Goal: Transaction & Acquisition: Purchase product/service

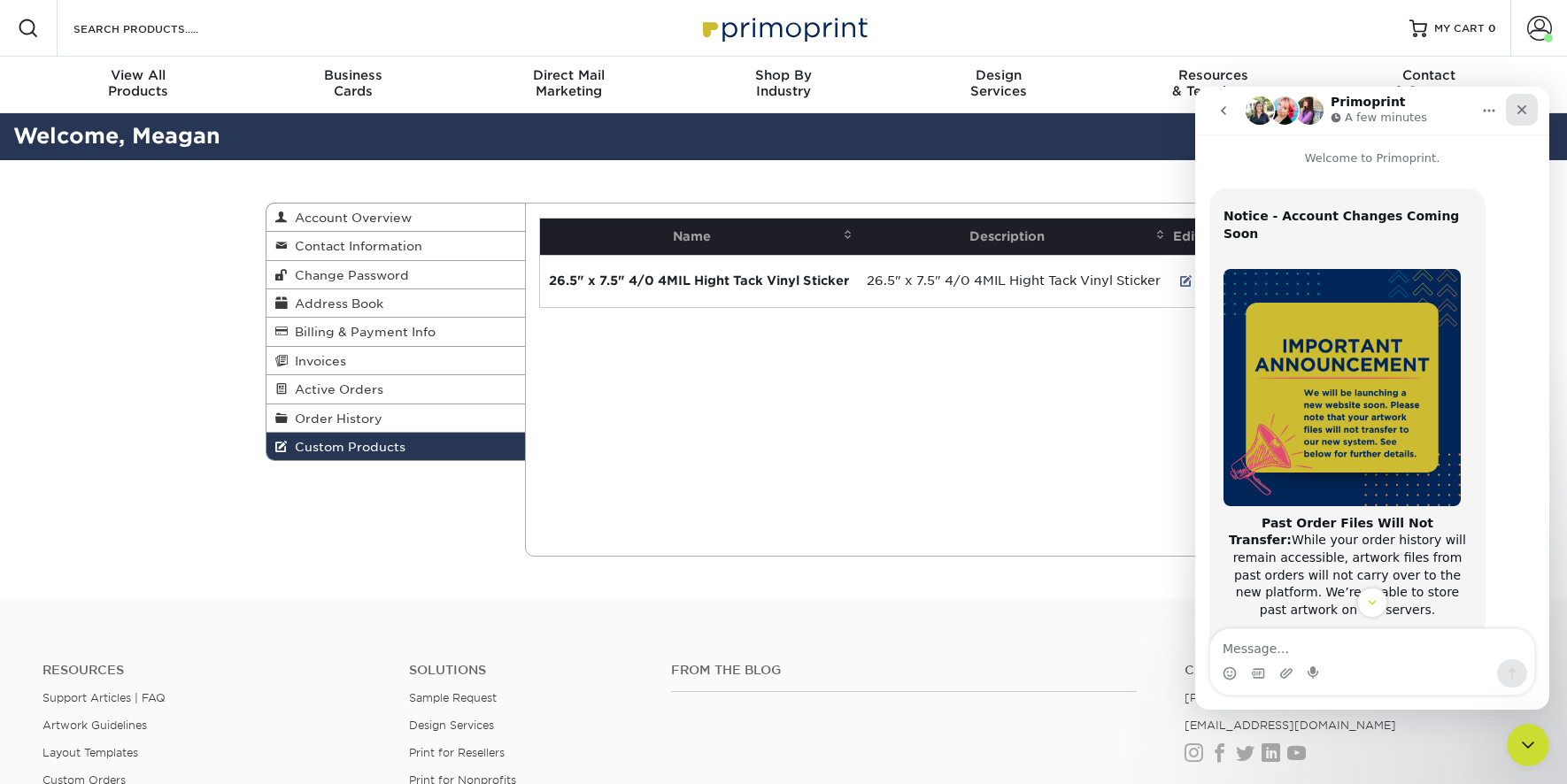
scroll to position [167, 0]
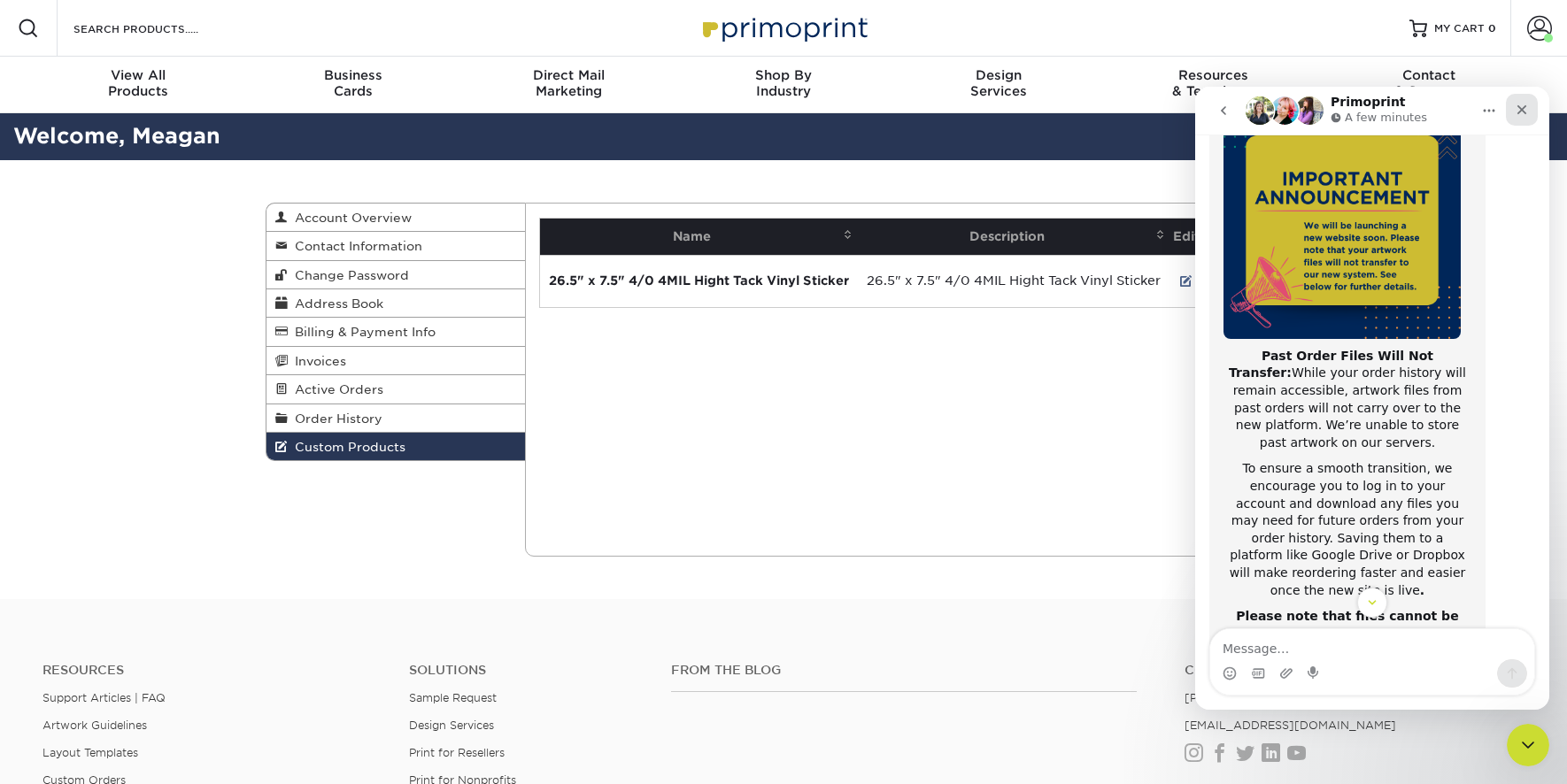
click at [1526, 113] on icon "Close" at bounding box center [1522, 110] width 10 height 10
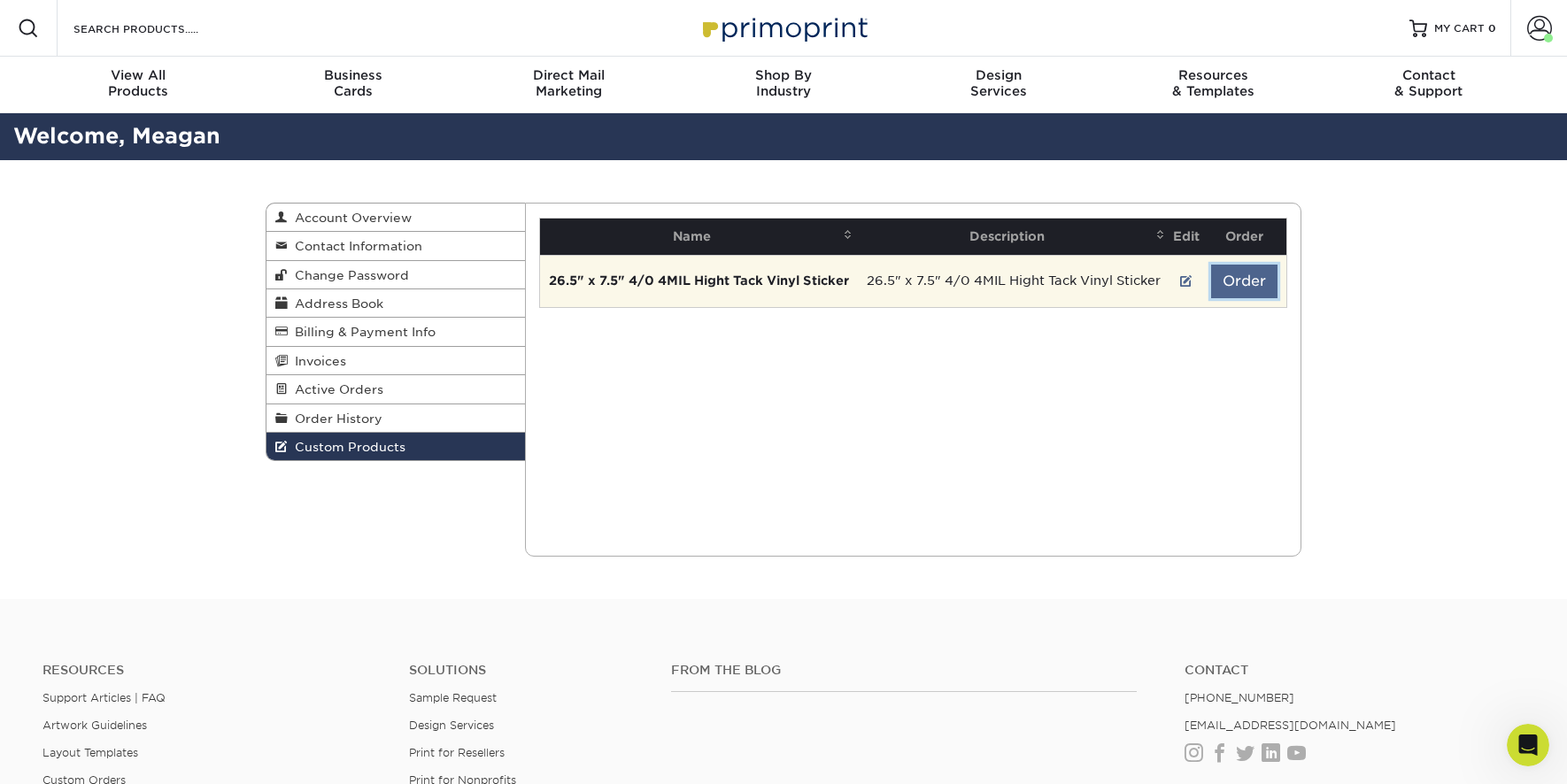
click at [1247, 283] on button "Order" at bounding box center [1244, 281] width 67 height 34
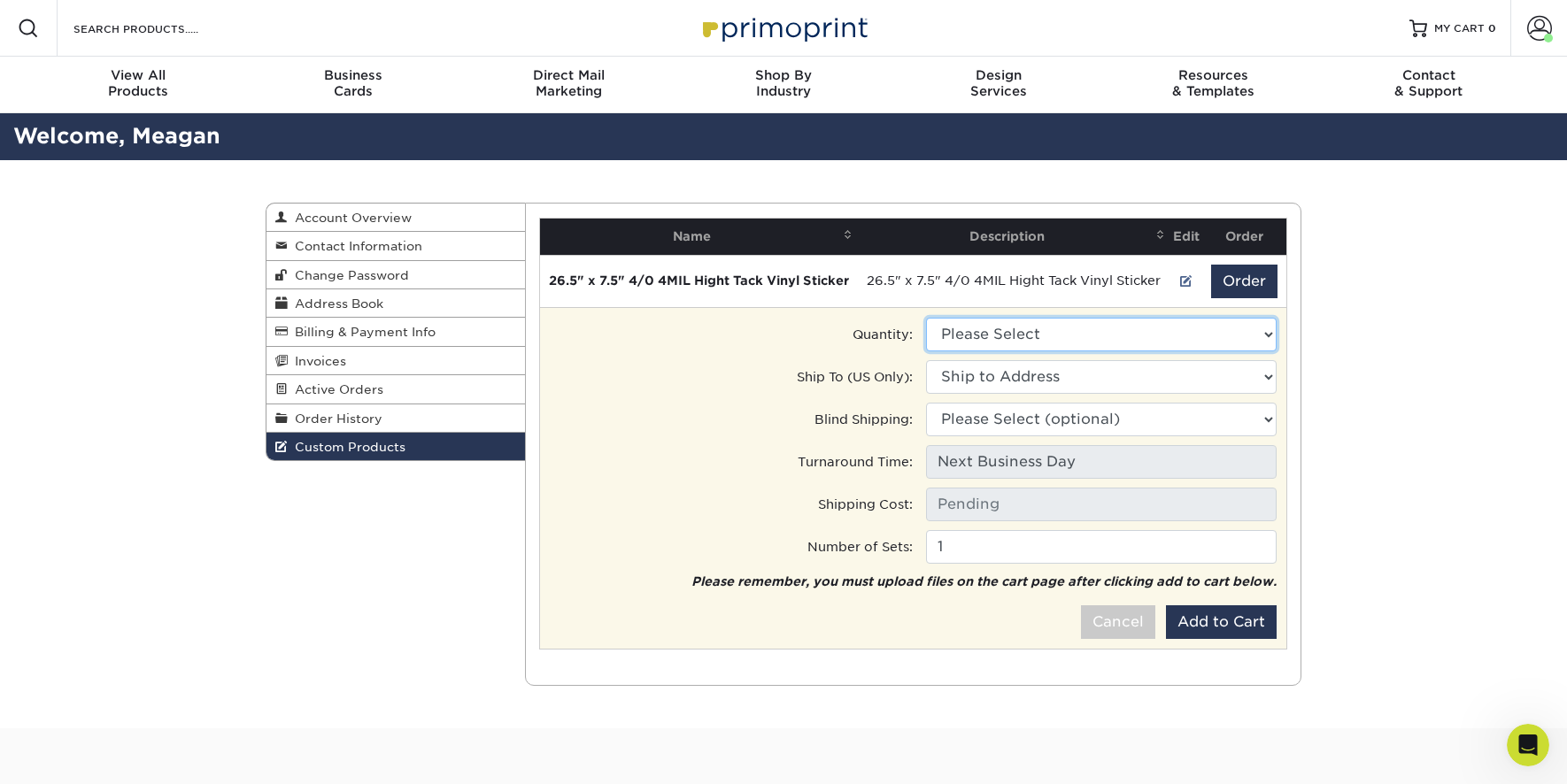
click at [1108, 336] on select "Please Select 50 - $564.50" at bounding box center [1101, 334] width 350 height 34
select select "0"
click at [926, 320] on select "Please Select 50 - $564.50" at bounding box center [1101, 334] width 350 height 34
type input "Ground: $14.36"
click at [1088, 380] on select "Ship to Address" at bounding box center [1101, 376] width 350 height 34
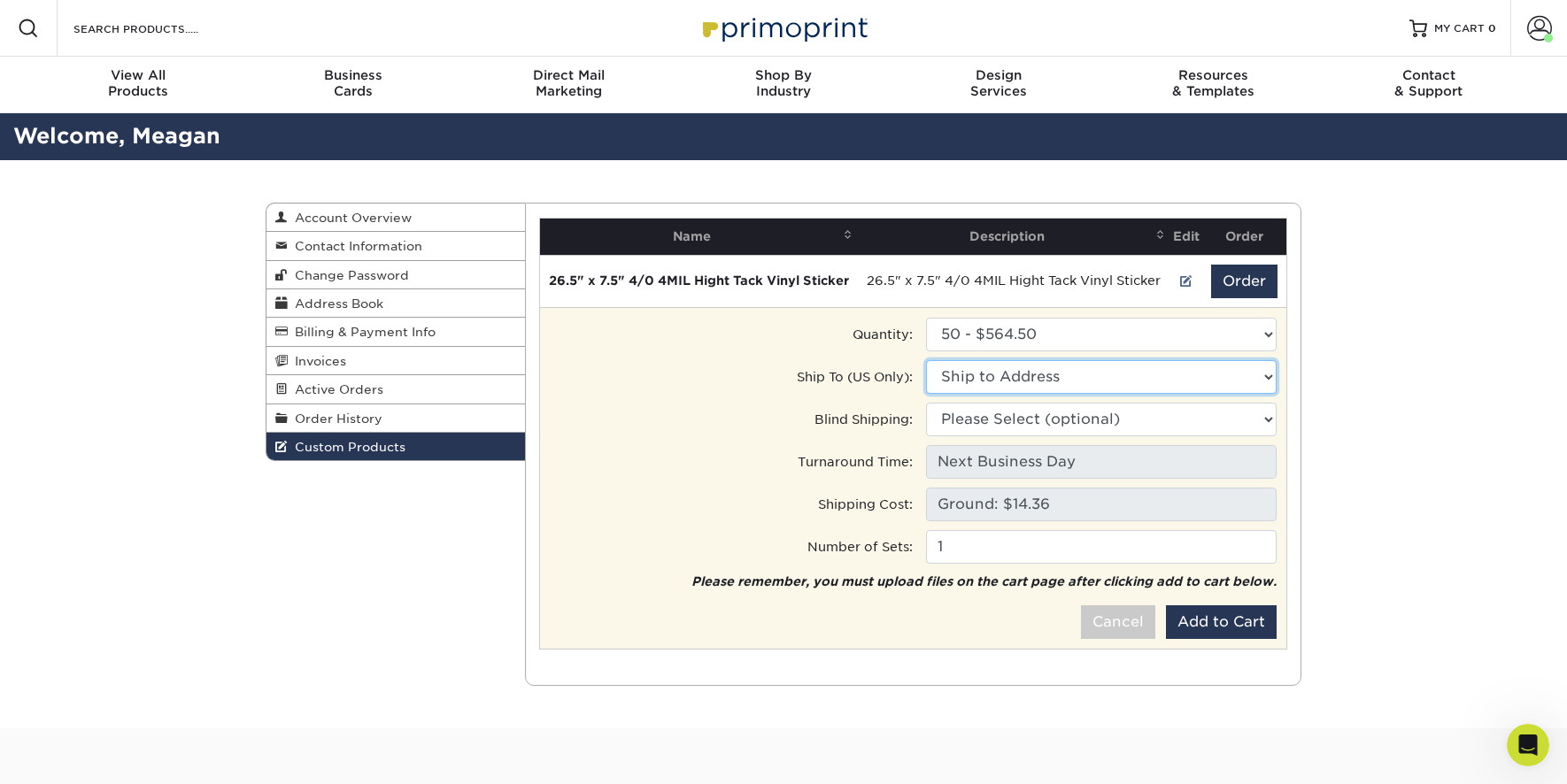
click at [926, 363] on select "Ship to Address" at bounding box center [1101, 376] width 350 height 34
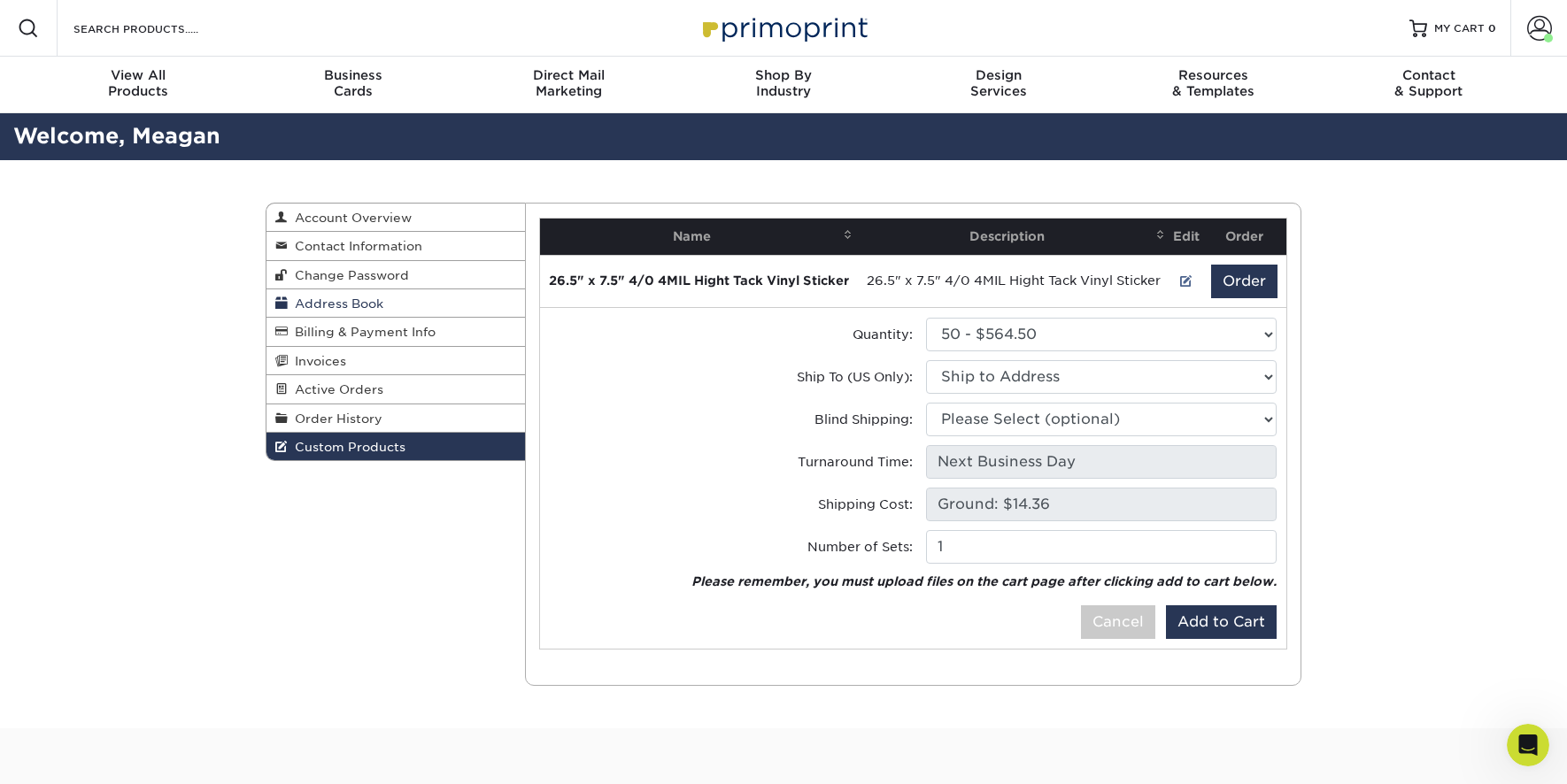
click at [325, 305] on span "Address Book" at bounding box center [335, 303] width 96 height 14
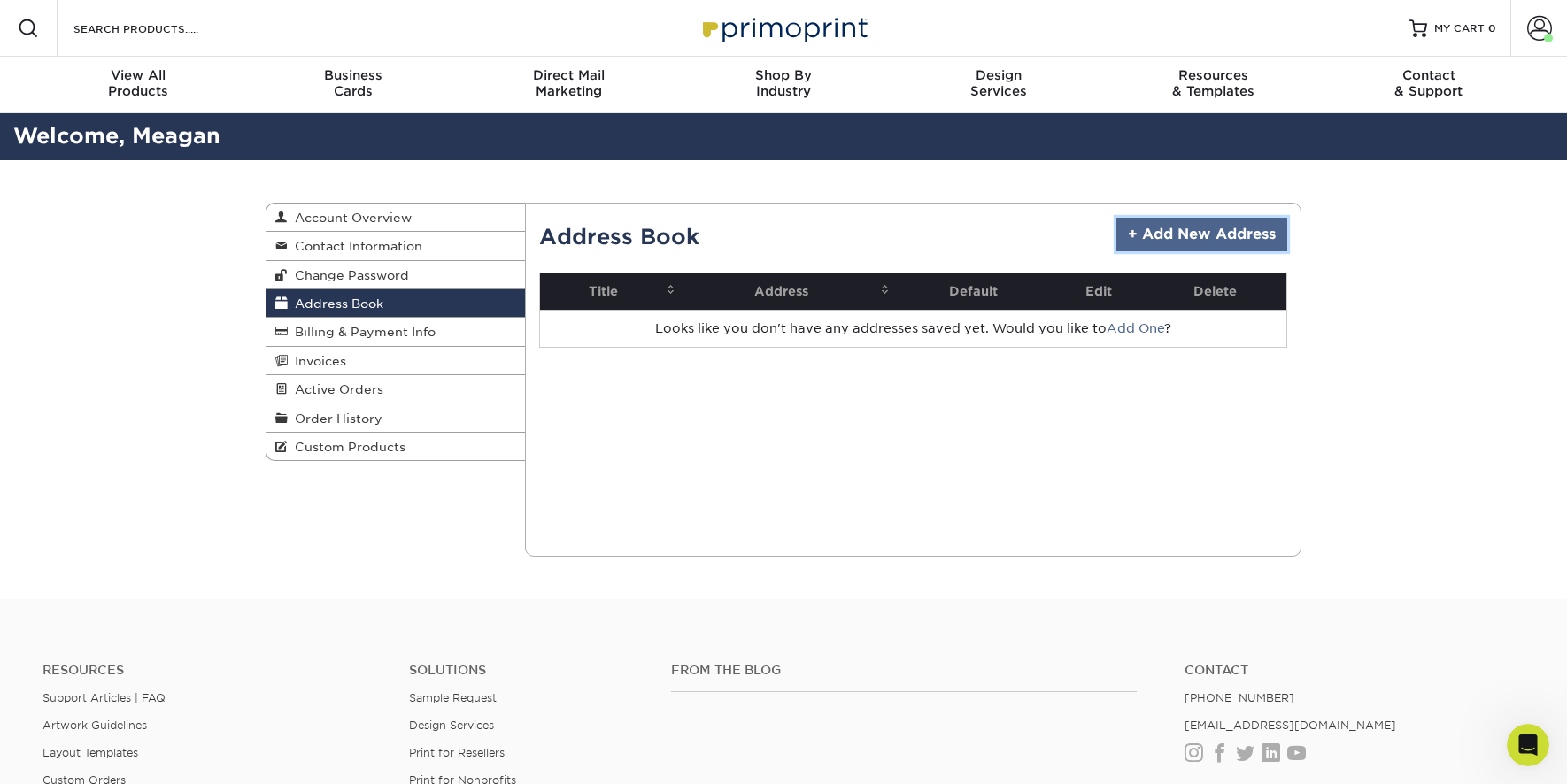
click at [1222, 228] on link "+ Add New Address" at bounding box center [1201, 234] width 171 height 34
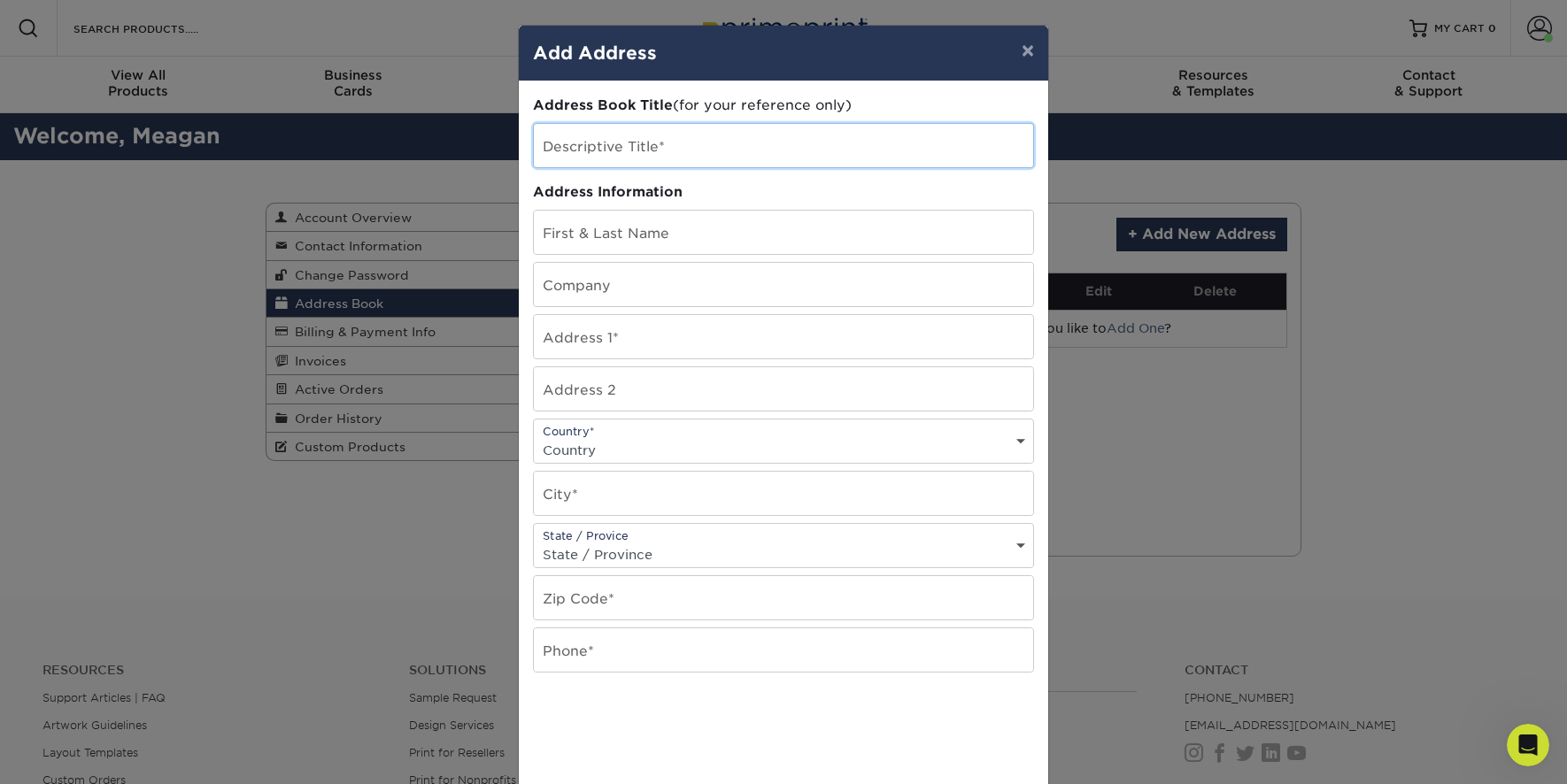
click at [676, 154] on input "text" at bounding box center [783, 145] width 499 height 43
type input "TechForce Robotics Office"
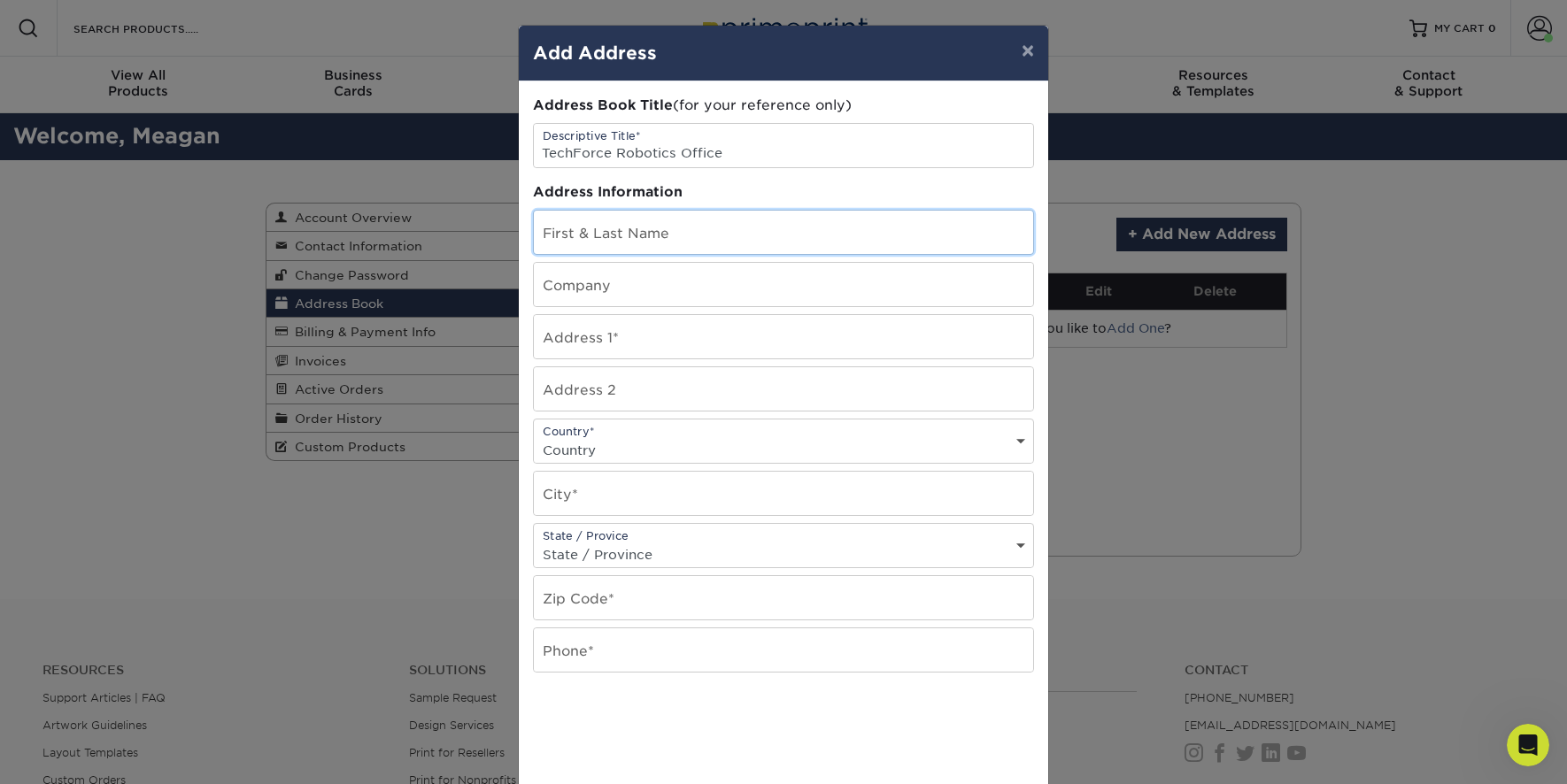
click at [682, 228] on input "text" at bounding box center [783, 231] width 499 height 43
type input "Ried Floco"
click at [658, 296] on input "text" at bounding box center [783, 284] width 499 height 43
type input "TechForce Robotics"
click at [571, 333] on input "text" at bounding box center [783, 337] width 499 height 43
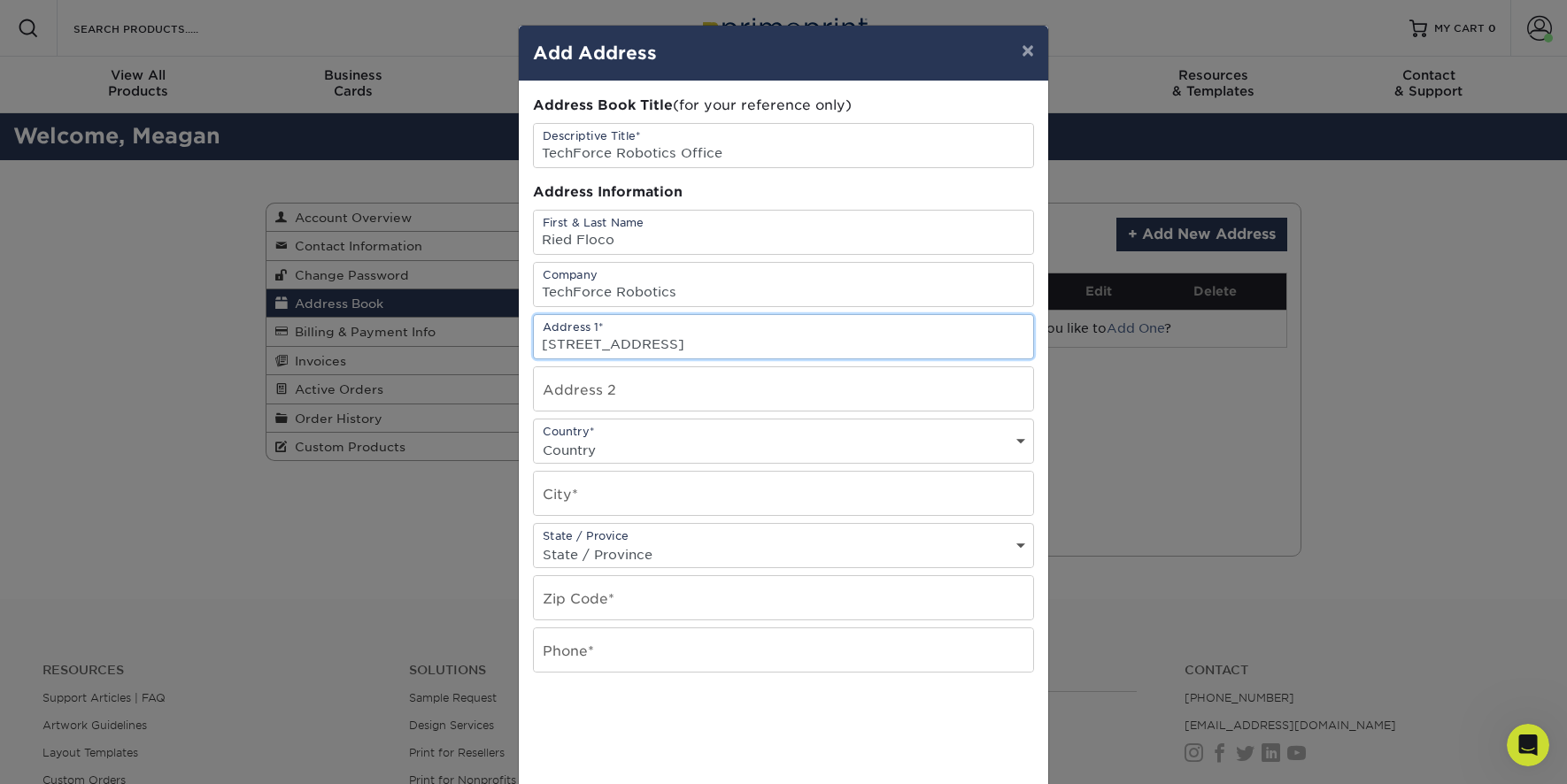
type input "42225 Remington Ave #A15"
click at [638, 447] on select "Country United States Canada ----------------------------- Afghanistan Albania …" at bounding box center [783, 449] width 499 height 26
select select "US"
click at [534, 437] on select "Country United States Canada ----------------------------- Afghanistan Albania …" at bounding box center [783, 449] width 499 height 26
click at [601, 490] on input "text" at bounding box center [783, 493] width 499 height 43
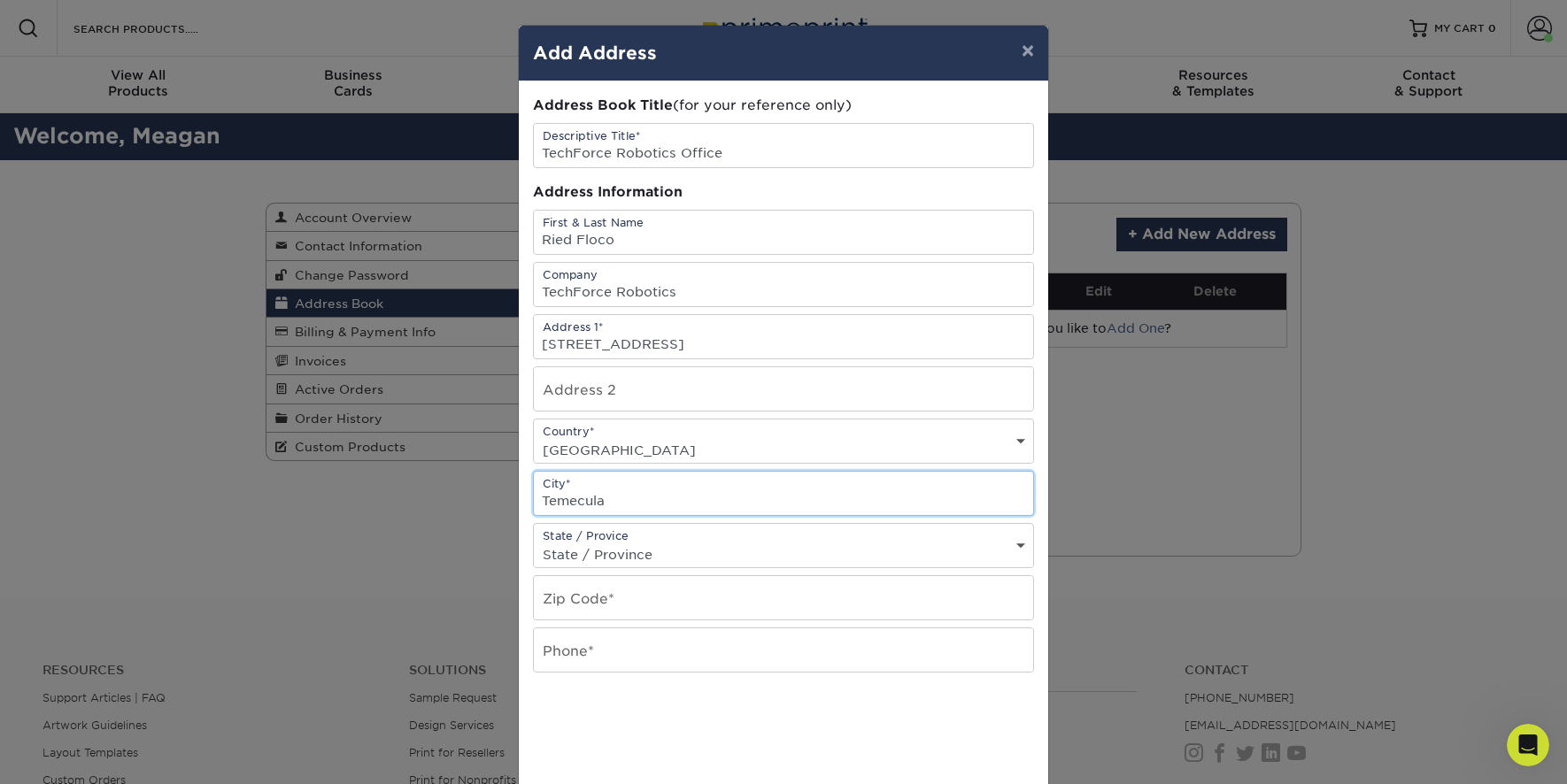
type input "Temecula"
click at [612, 541] on select "State / Province Alabama Alaska Arizona Arkansas California Colorado Connecticu…" at bounding box center [783, 554] width 499 height 26
select select "CA"
click at [534, 541] on select "State / Province Alabama Alaska Arizona Arkansas California Colorado Connecticu…" at bounding box center [783, 554] width 499 height 26
click at [609, 600] on input "text" at bounding box center [783, 597] width 499 height 43
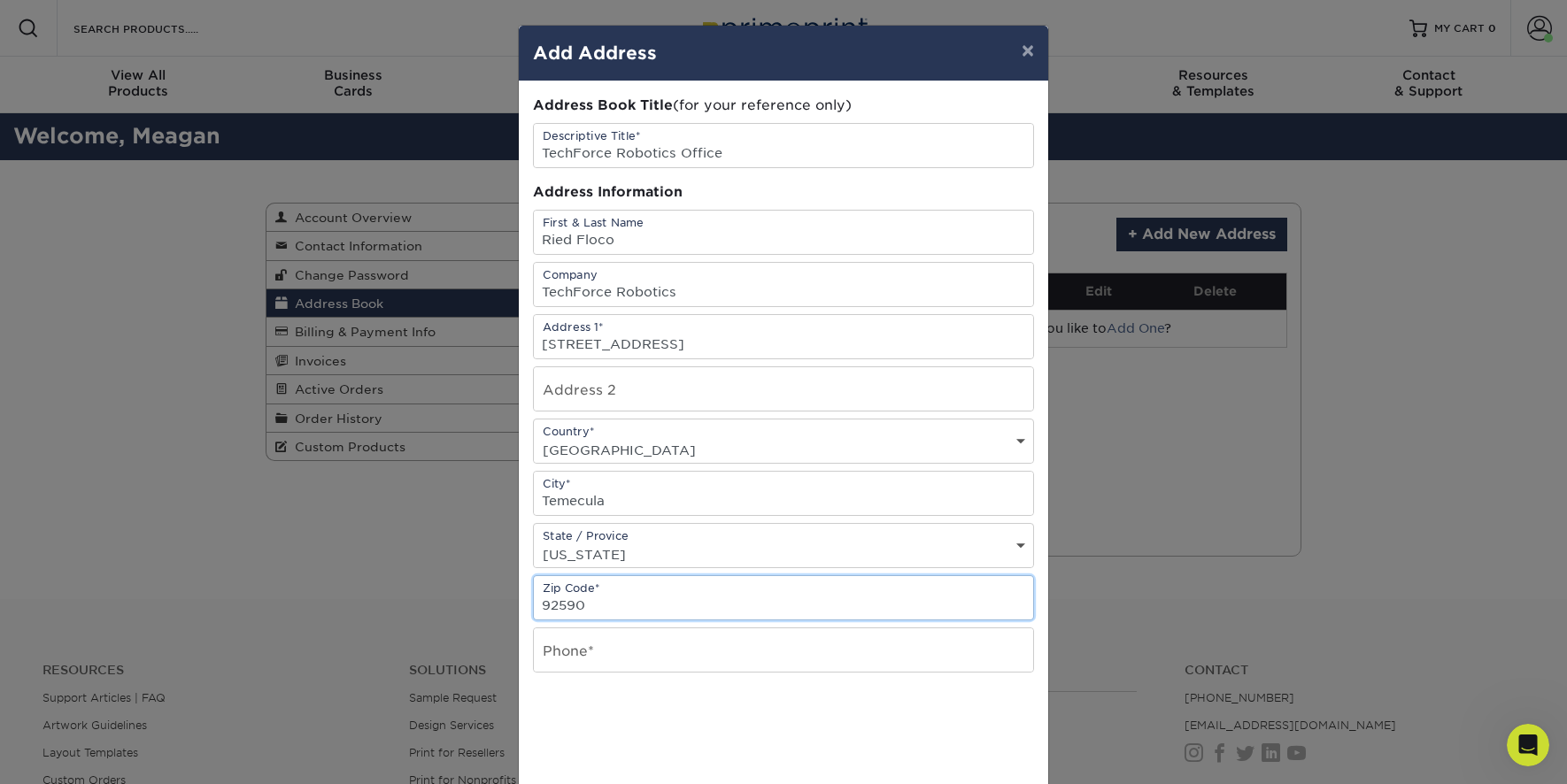
type input "92590"
click at [582, 646] on input "text" at bounding box center [783, 649] width 499 height 43
type input "6199932856"
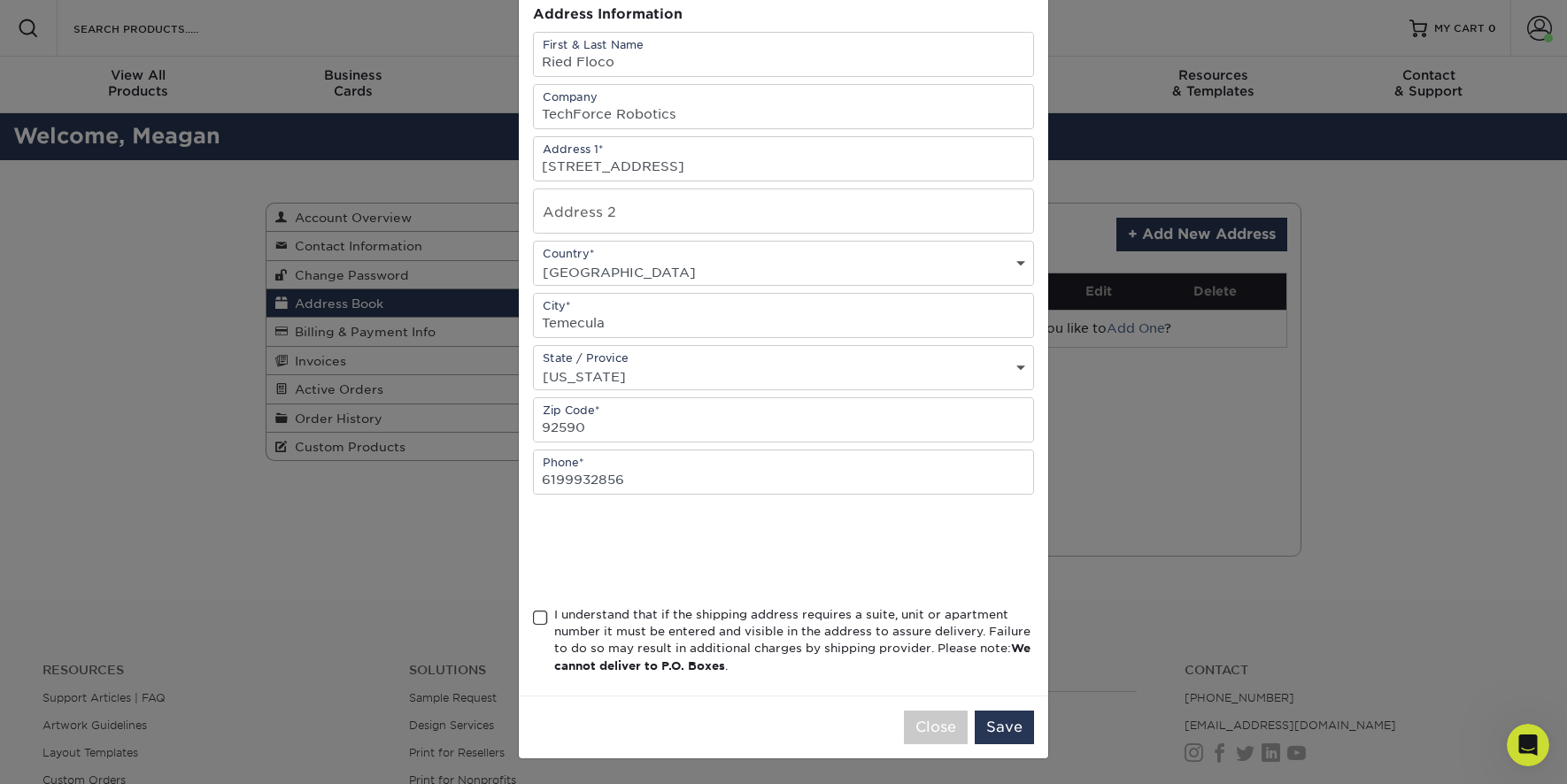
click at [541, 617] on span at bounding box center [540, 617] width 15 height 16
click at [0, 0] on input "I understand that if the shipping address requires a suite, unit or apartment n…" at bounding box center [0, 0] width 0 height 0
click at [1013, 731] on button "Save" at bounding box center [1003, 727] width 59 height 34
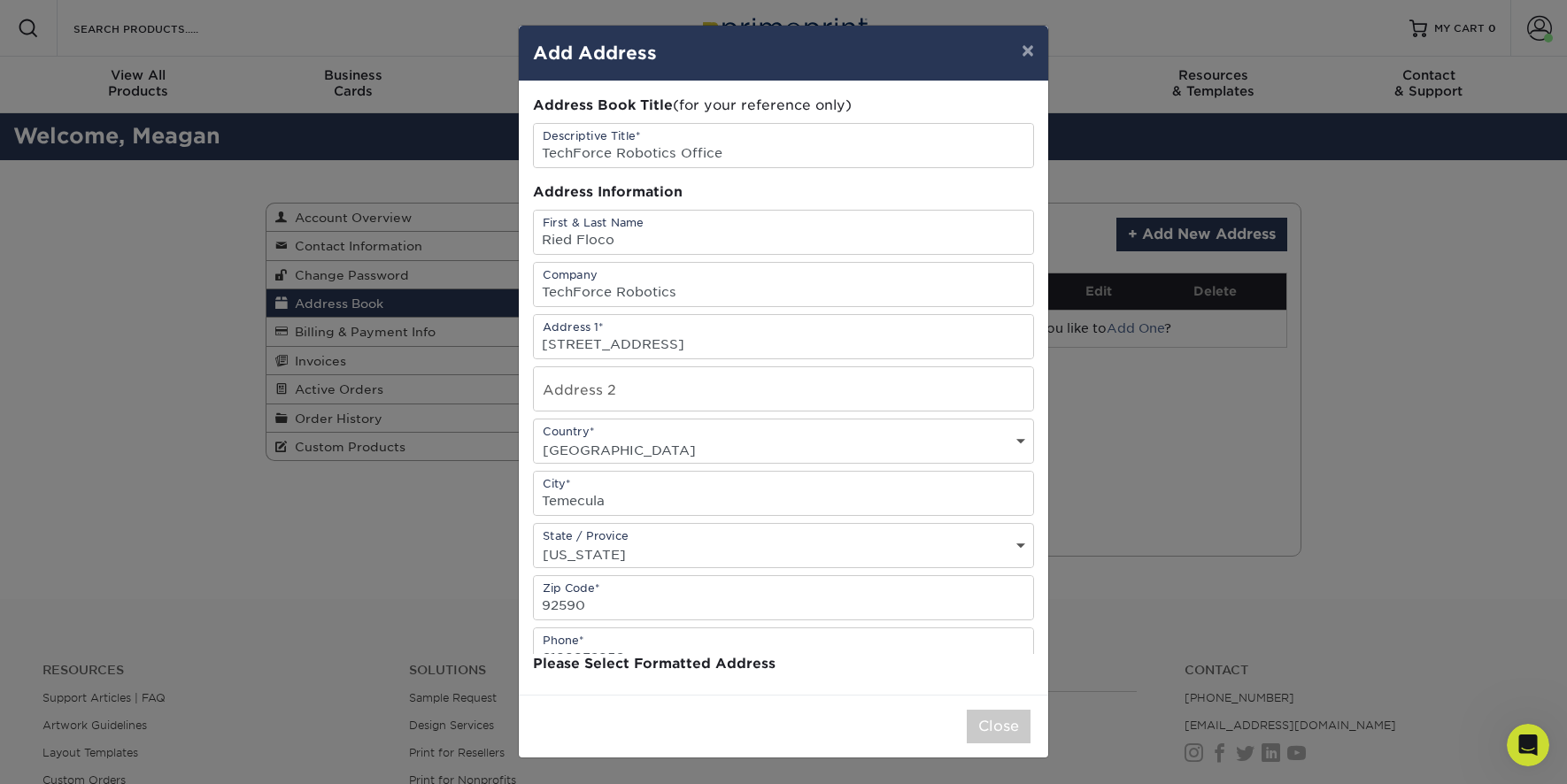
scroll to position [0, 0]
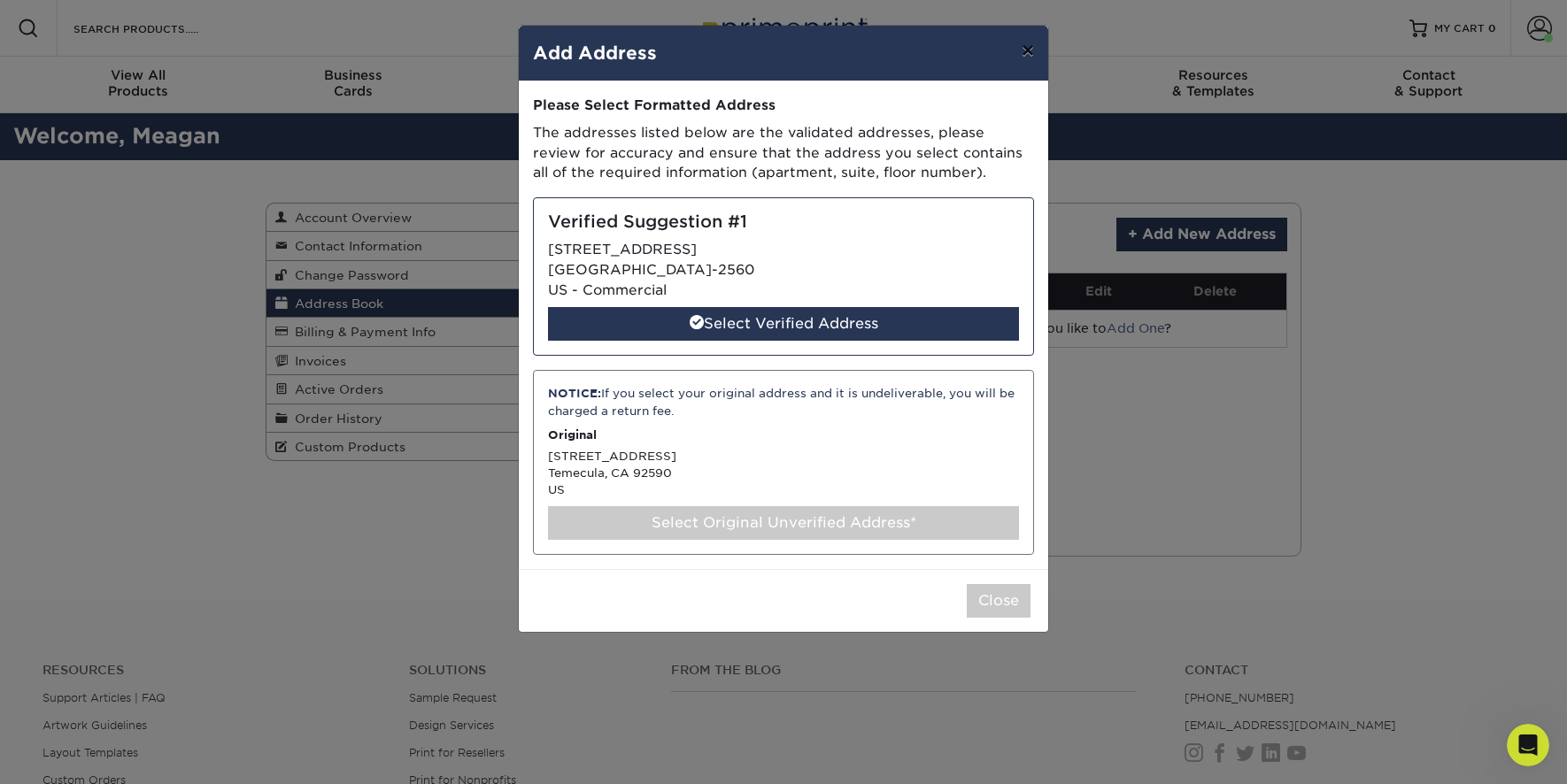
click at [1025, 41] on button "×" at bounding box center [1028, 50] width 41 height 49
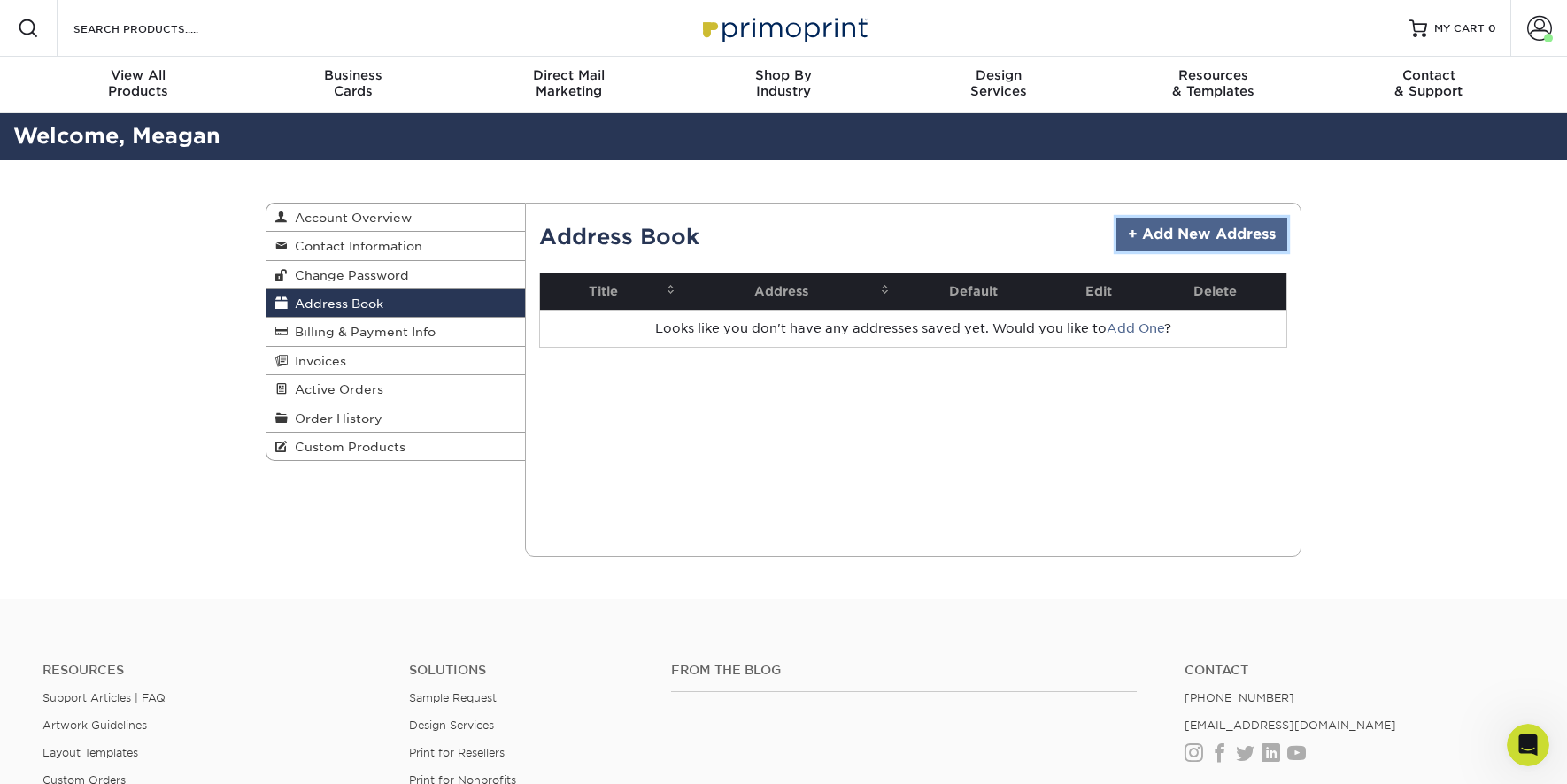
click at [1168, 232] on link "+ Add New Address" at bounding box center [1201, 234] width 171 height 34
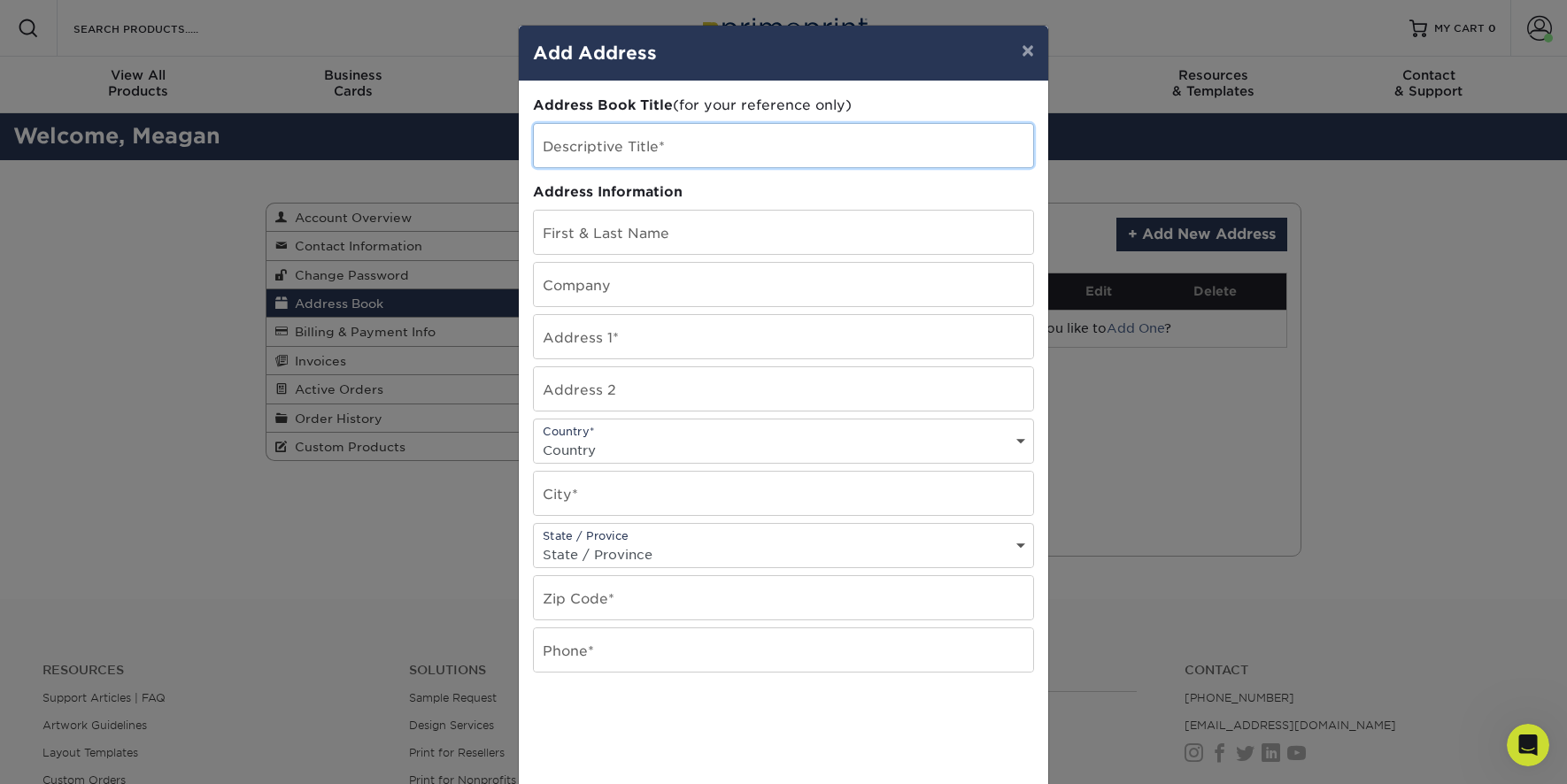
click at [641, 140] on input "text" at bounding box center [783, 145] width 499 height 43
type input "TechForce Robotics Office"
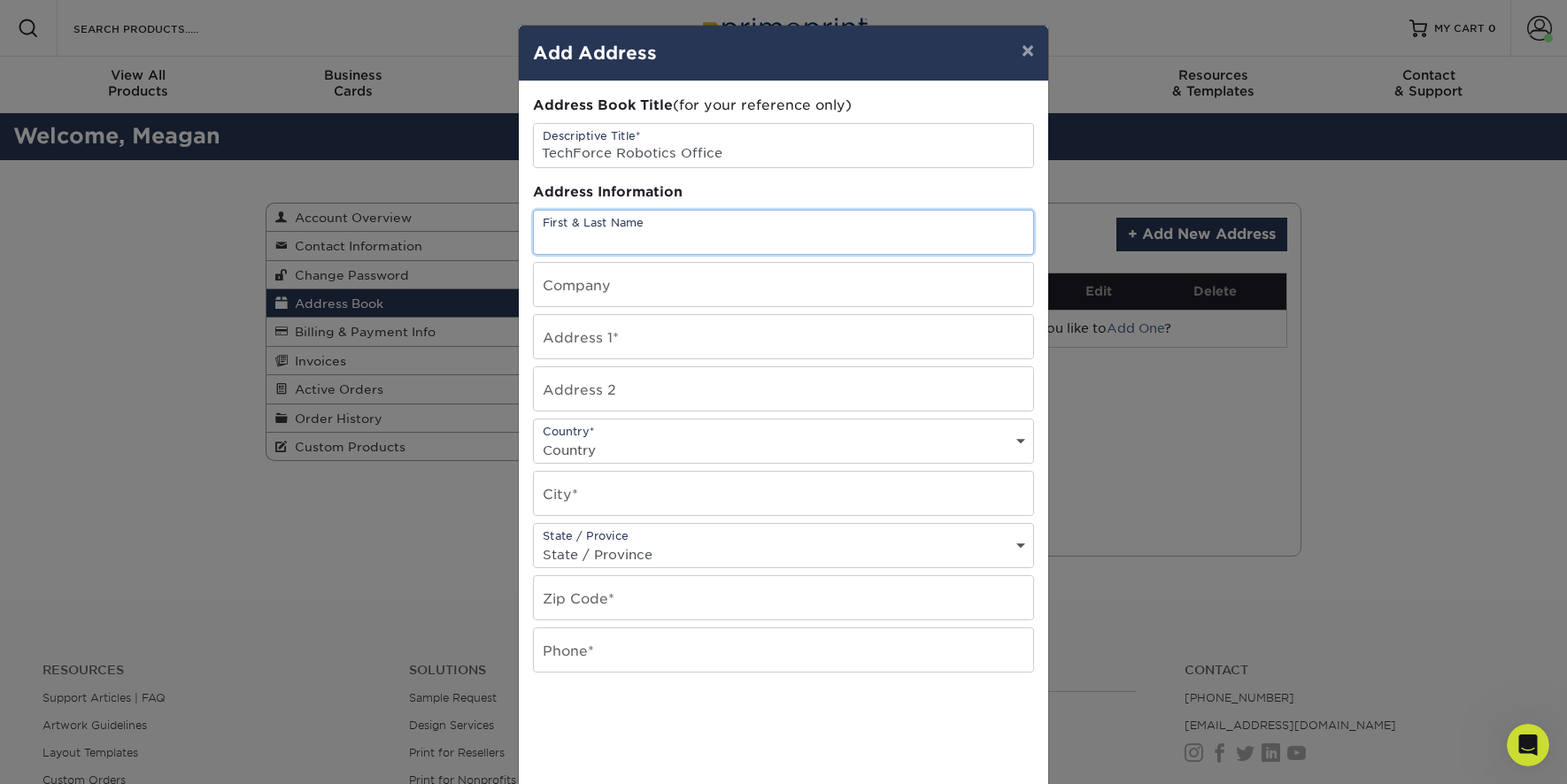
click at [643, 218] on input "text" at bounding box center [783, 231] width 499 height 43
type input "Ried Floco"
click at [584, 285] on input "text" at bounding box center [783, 284] width 499 height 43
type input "TechForce Robotics"
click at [680, 338] on input "text" at bounding box center [783, 337] width 499 height 43
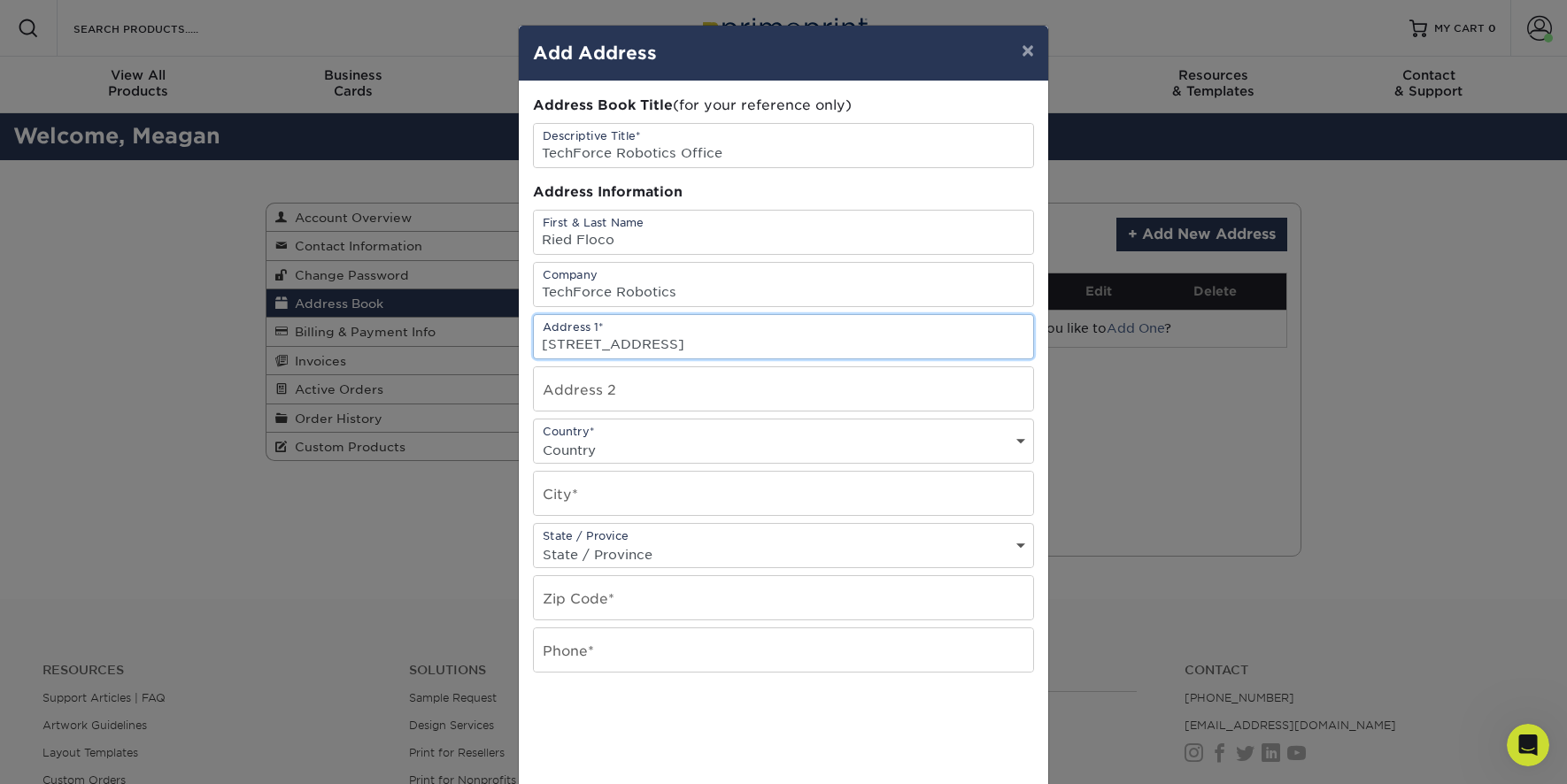
click at [708, 346] on input "42225 Remington Ave #A15" at bounding box center [783, 337] width 499 height 43
type input "42225 Remington Ave #15"
click at [632, 473] on input "text" at bounding box center [783, 493] width 499 height 43
click at [615, 439] on select "Country United States Canada ----------------------------- Afghanistan Albania …" at bounding box center [783, 449] width 499 height 26
select select "US"
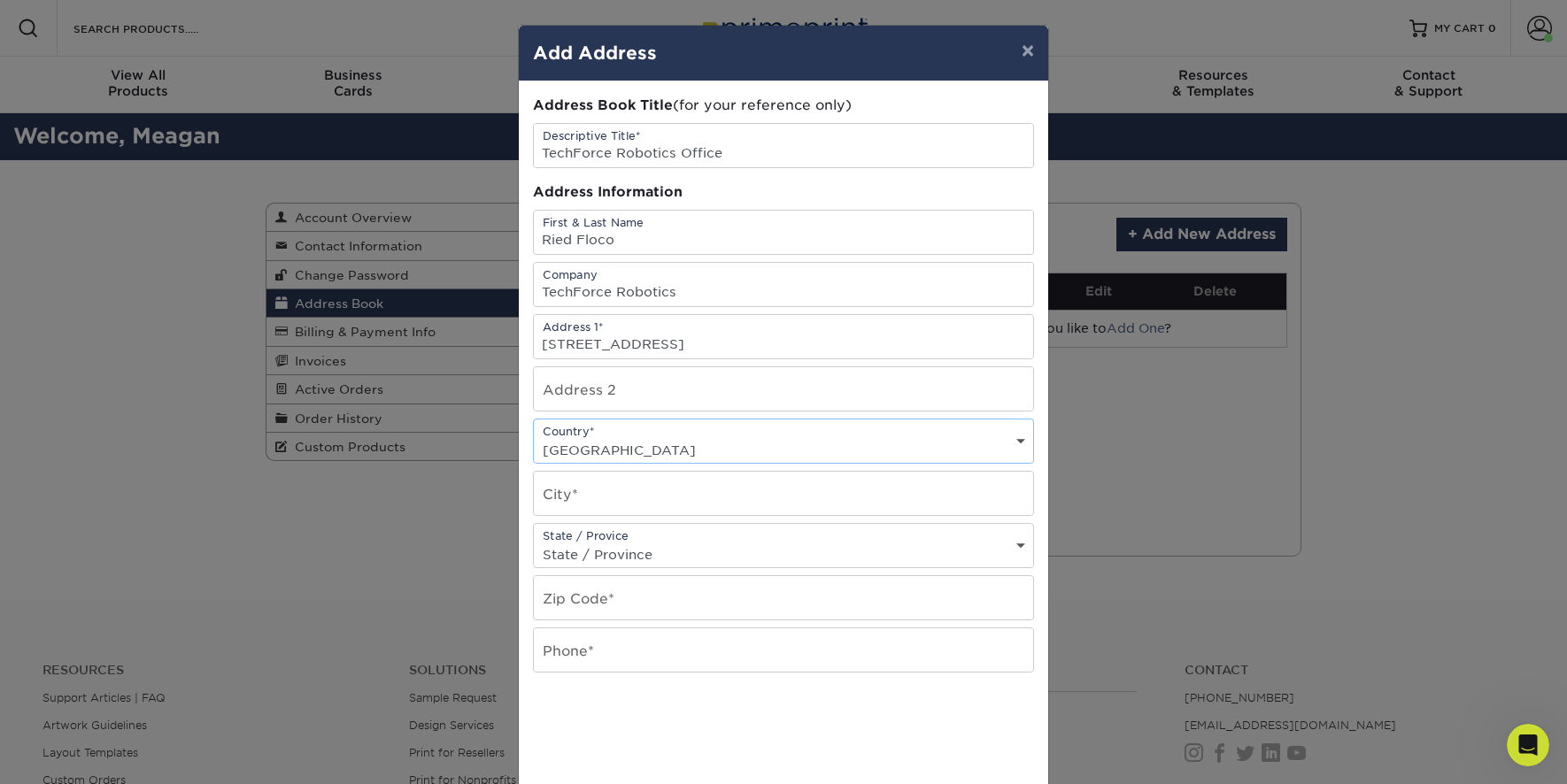
click at [534, 437] on select "Country United States Canada ----------------------------- Afghanistan Albania …" at bounding box center [783, 449] width 499 height 26
click at [599, 489] on input "text" at bounding box center [783, 493] width 499 height 43
type input "Temecula"
click at [647, 550] on select "State / Province Alabama Alaska Arizona Arkansas California Colorado Connecticu…" at bounding box center [783, 554] width 499 height 26
select select "CA"
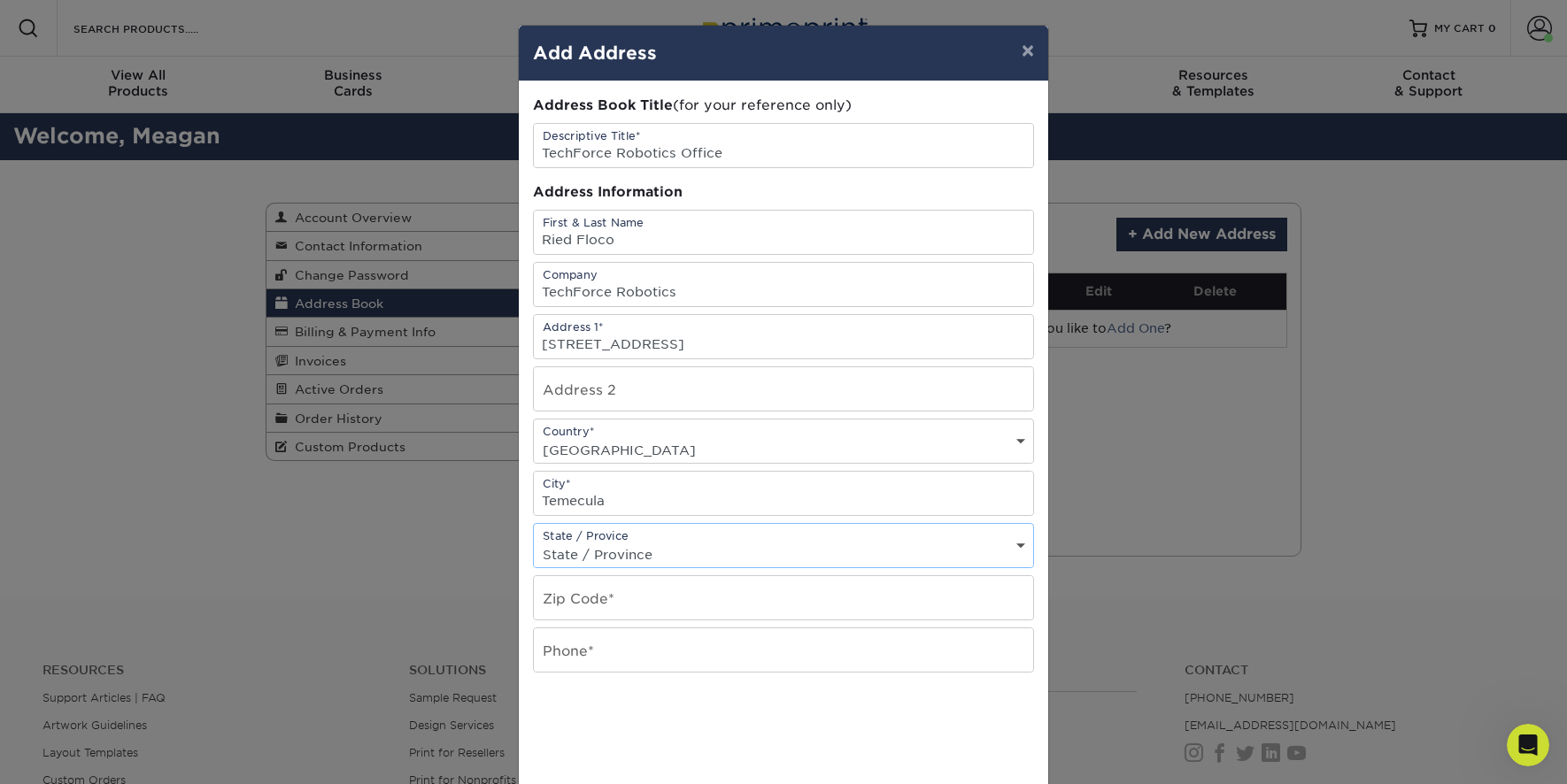
click at [534, 541] on select "State / Province Alabama Alaska Arizona Arkansas California Colorado Connecticu…" at bounding box center [783, 554] width 499 height 26
click at [607, 599] on input "text" at bounding box center [783, 597] width 499 height 43
type input "92590"
click at [611, 653] on input "text" at bounding box center [783, 649] width 499 height 43
type input "6199932856"
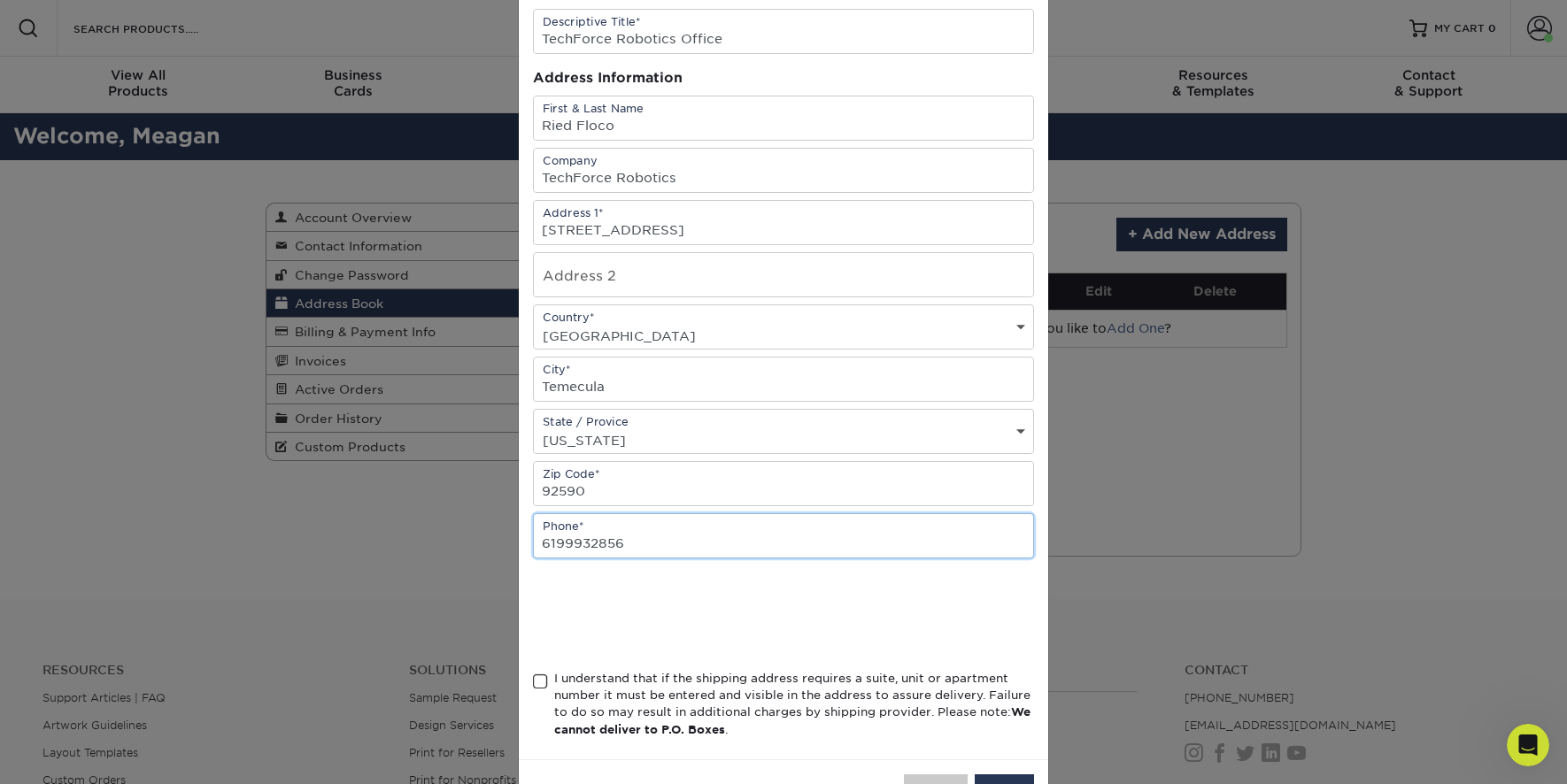
scroll to position [177, 0]
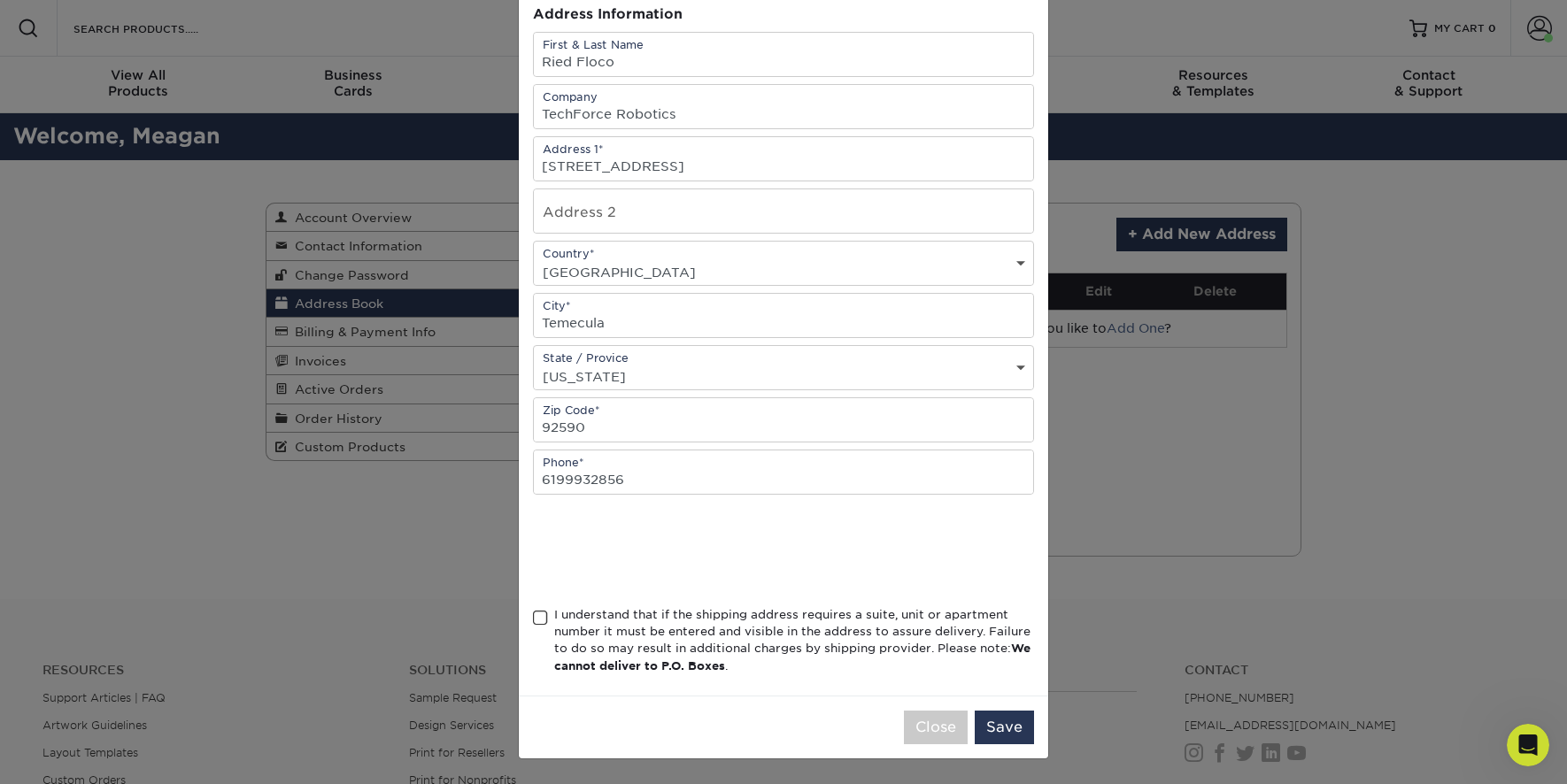
click at [540, 617] on span at bounding box center [540, 617] width 15 height 16
click at [0, 0] on input "I understand that if the shipping address requires a suite, unit or apartment n…" at bounding box center [0, 0] width 0 height 0
click at [1009, 722] on button "Save" at bounding box center [1003, 727] width 59 height 34
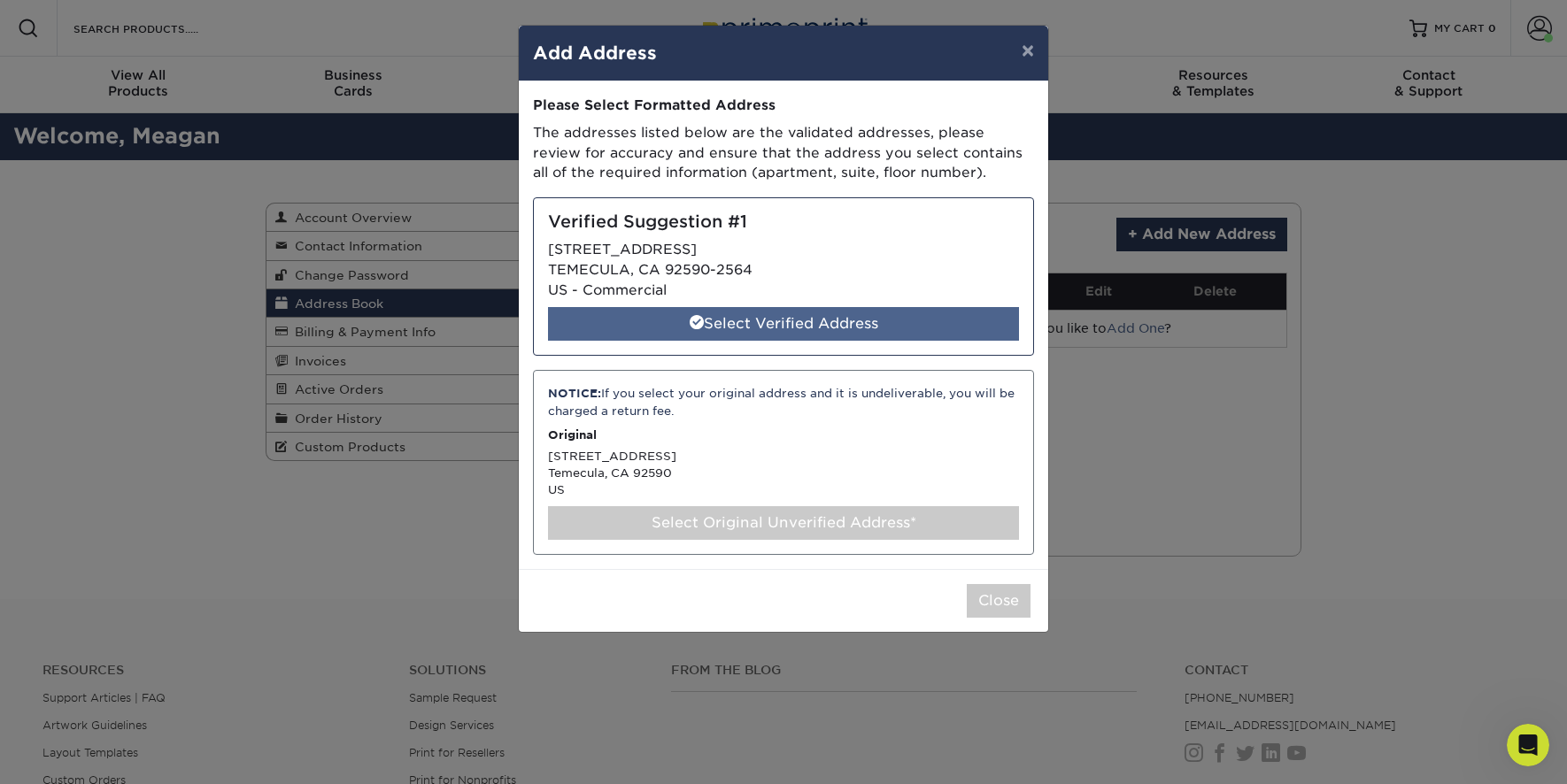
click at [763, 325] on div "Select Verified Address" at bounding box center [784, 323] width 471 height 34
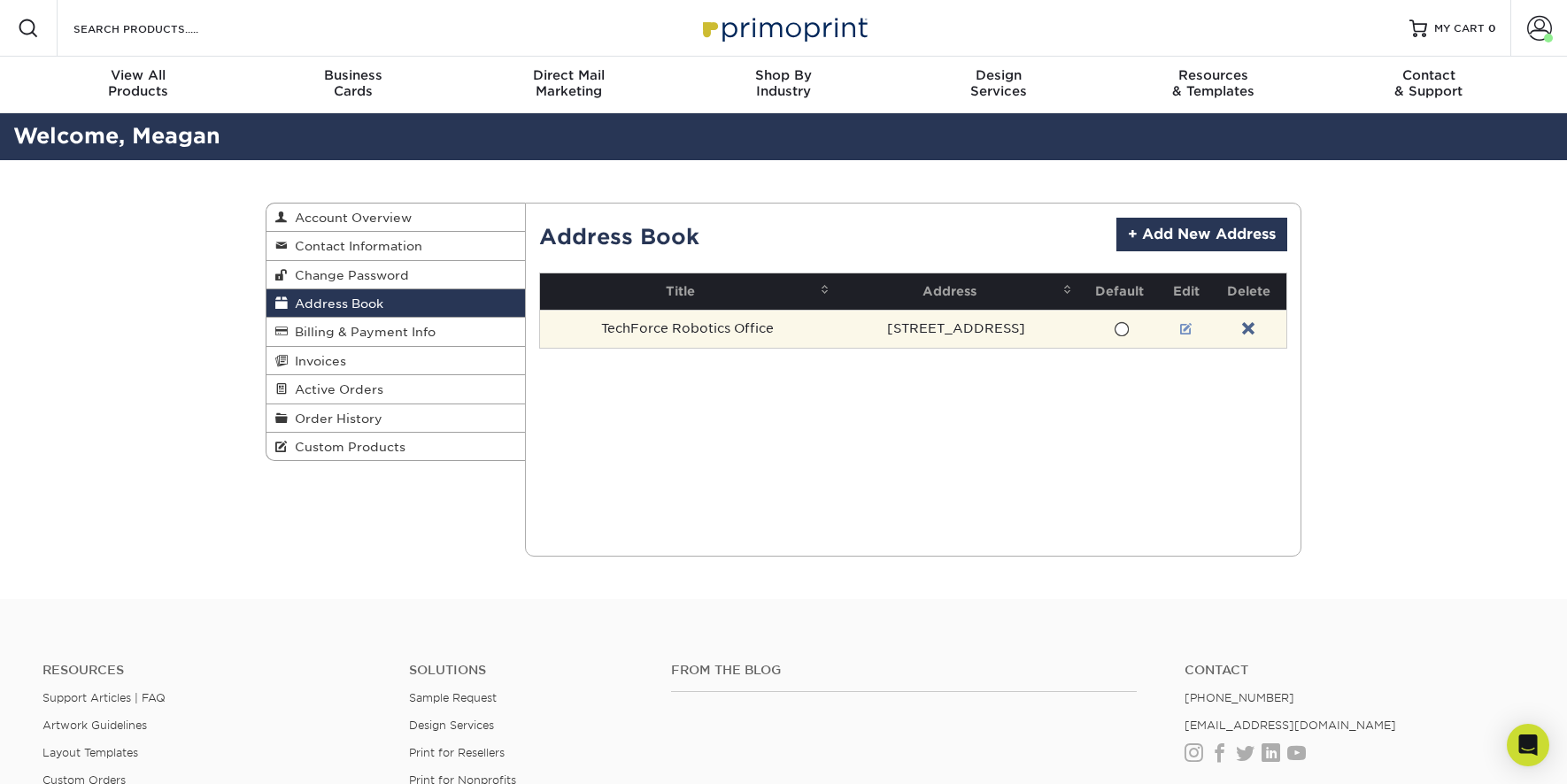
click at [1193, 327] on link at bounding box center [1186, 329] width 13 height 14
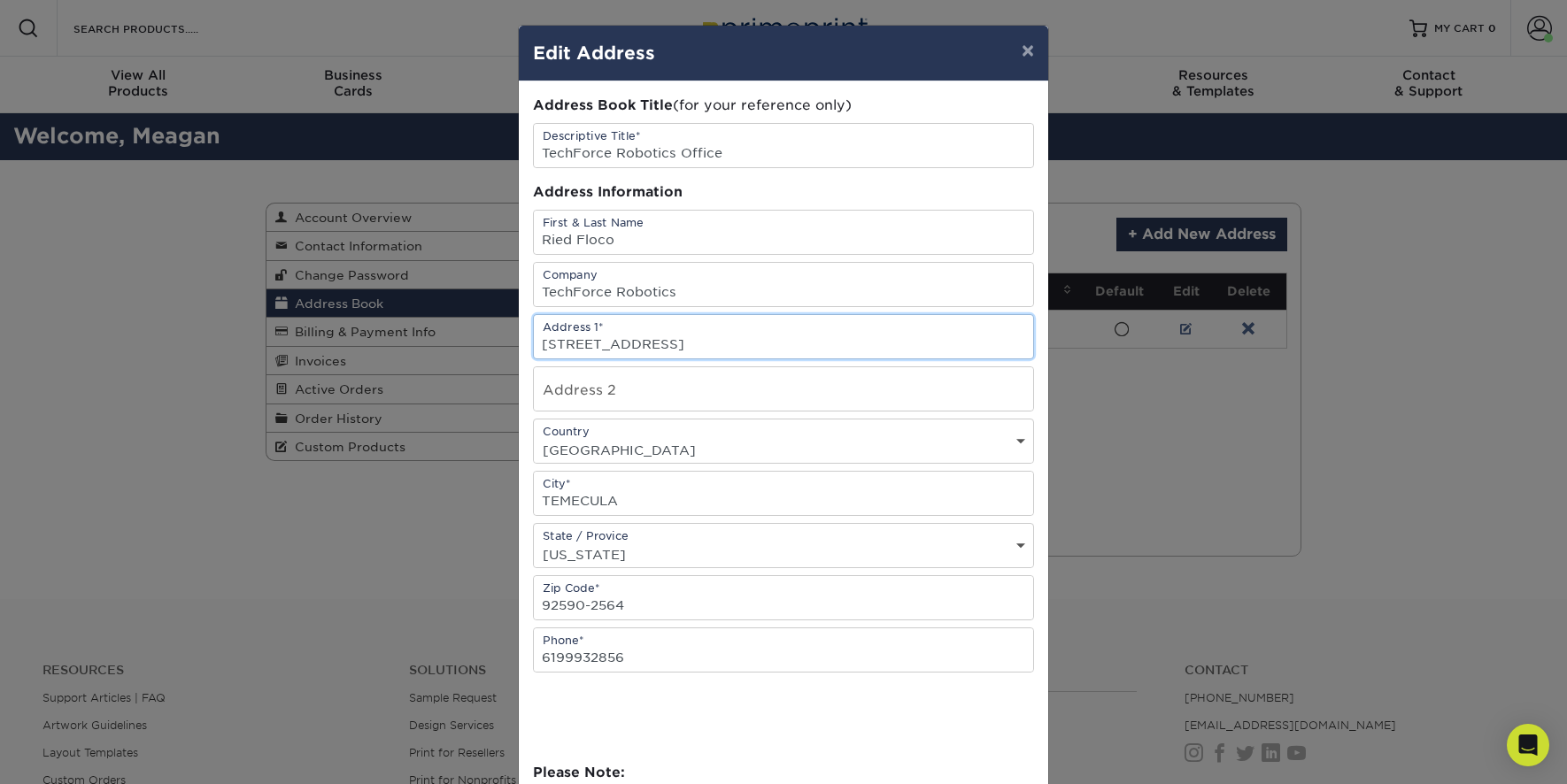
click at [846, 339] on input "[STREET_ADDRESS]" at bounding box center [783, 337] width 499 height 43
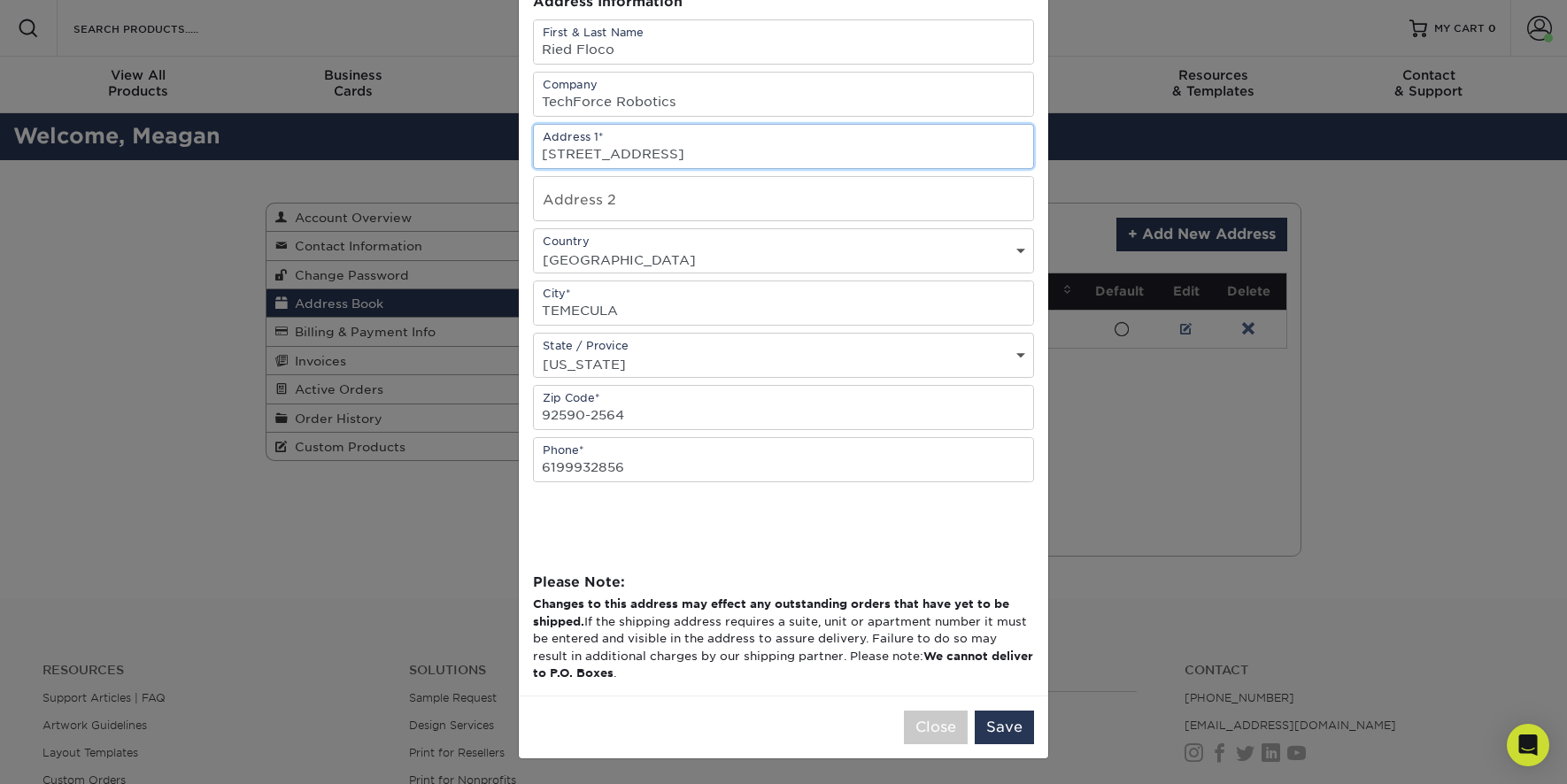
type input "42225 REMINGTON AVE Ste 15"
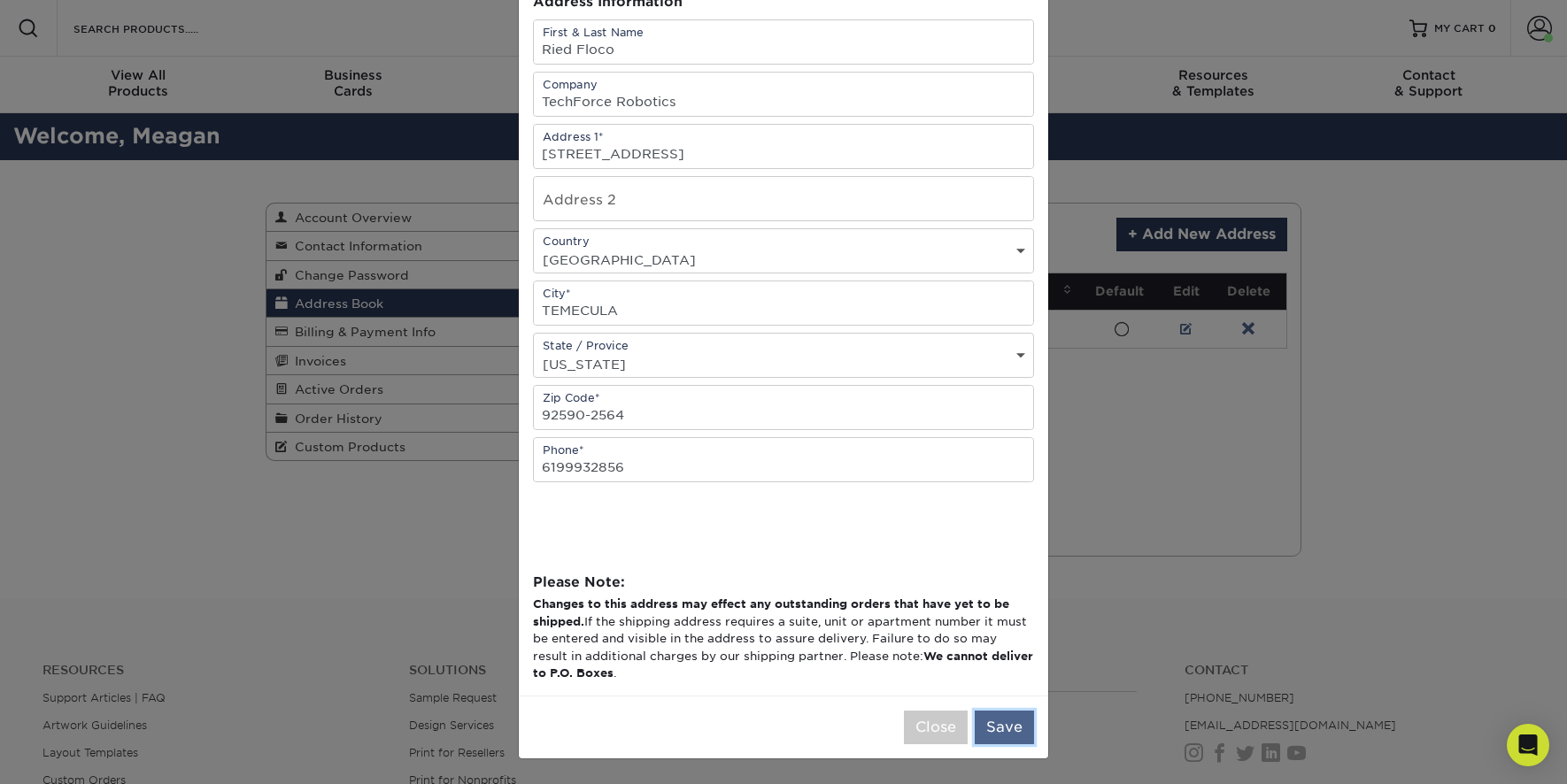
click at [1010, 726] on button "Save" at bounding box center [1003, 727] width 59 height 34
click at [921, 725] on button "Checking shipping provider.." at bounding box center [915, 727] width 238 height 34
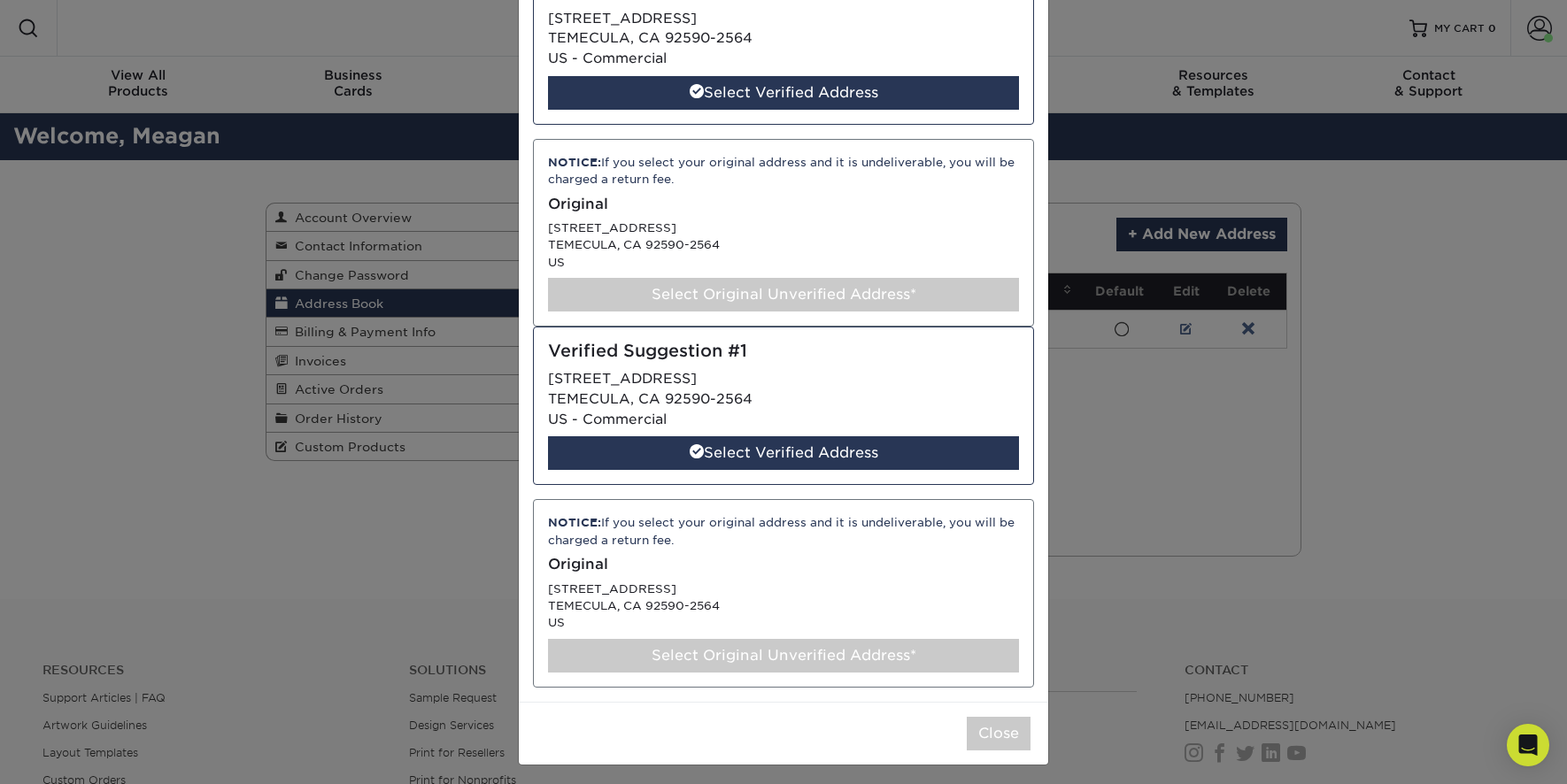
scroll to position [15, 0]
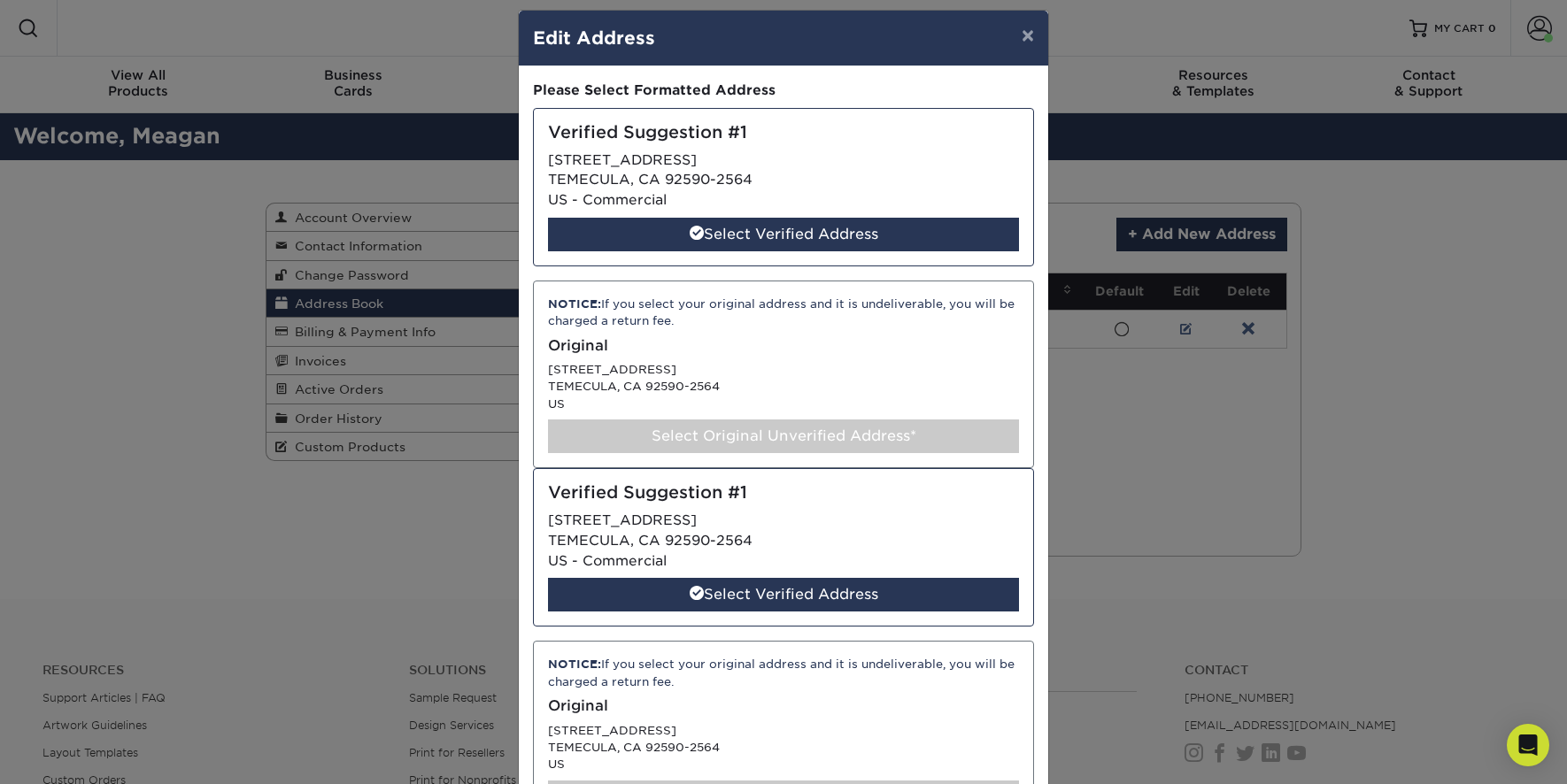
click at [845, 437] on div "Select Original Unverified Address*" at bounding box center [784, 436] width 471 height 34
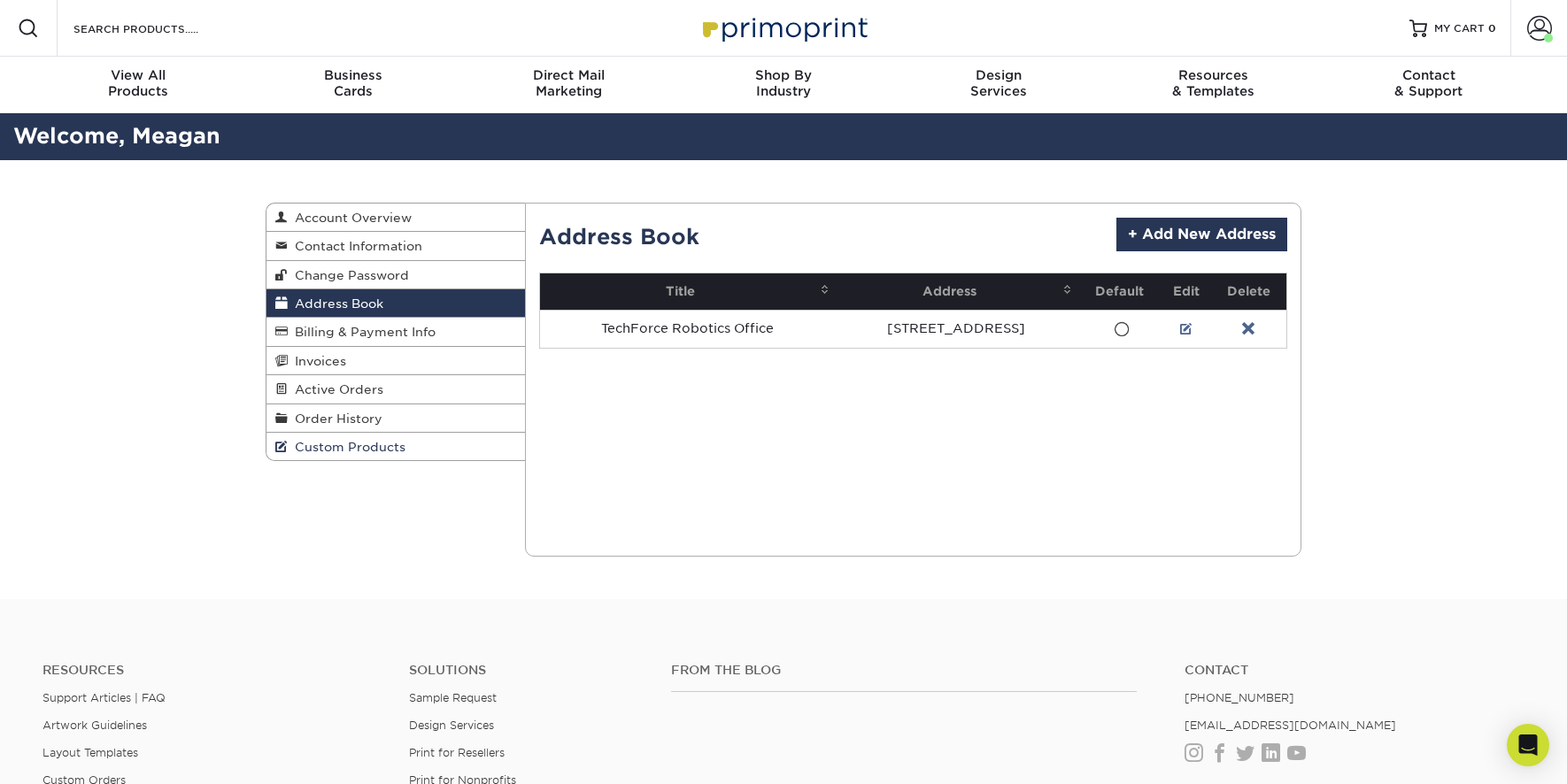
click at [395, 446] on span "Custom Products" at bounding box center [346, 446] width 118 height 14
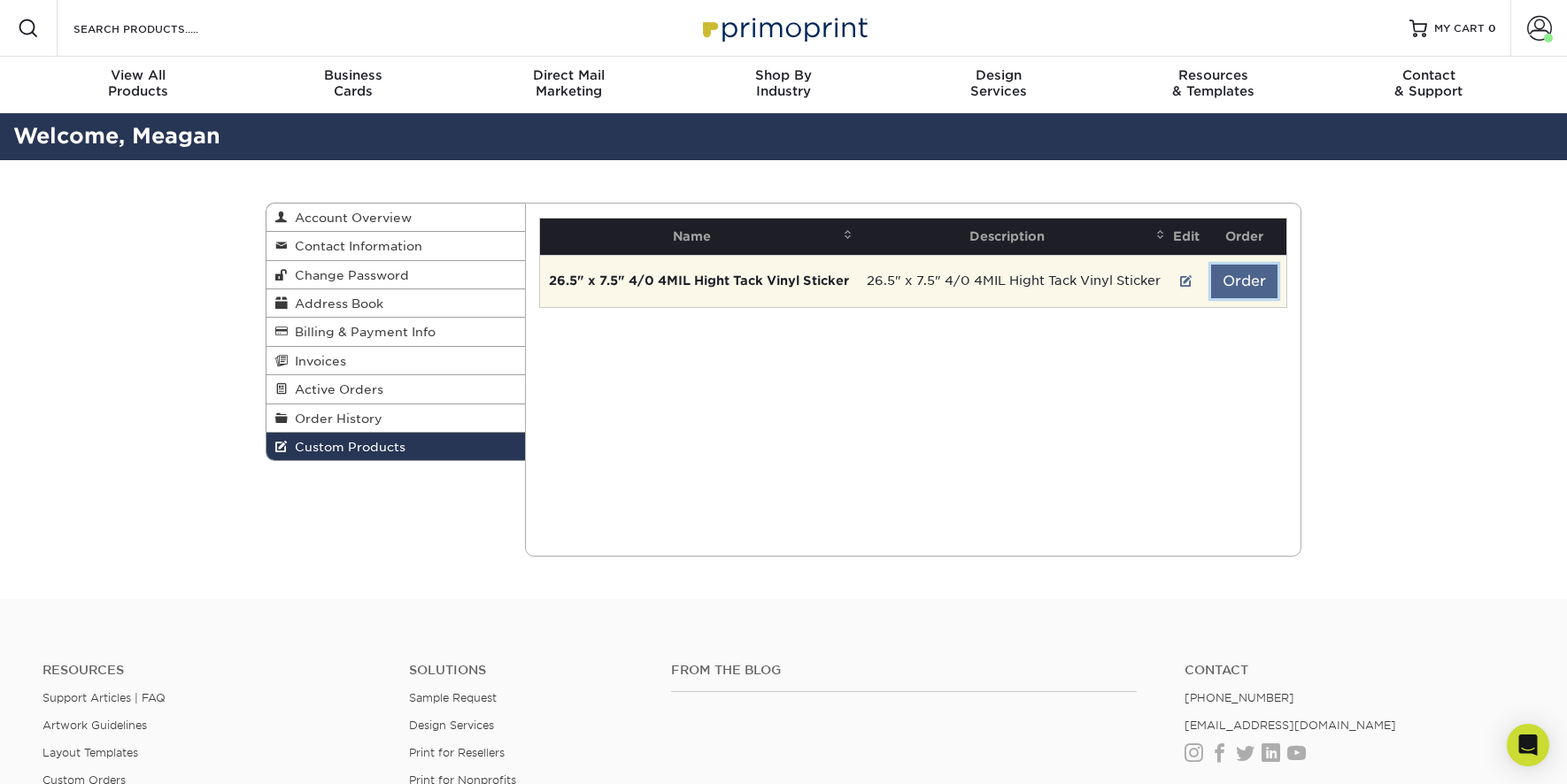
click at [1241, 285] on button "Order" at bounding box center [1244, 281] width 67 height 34
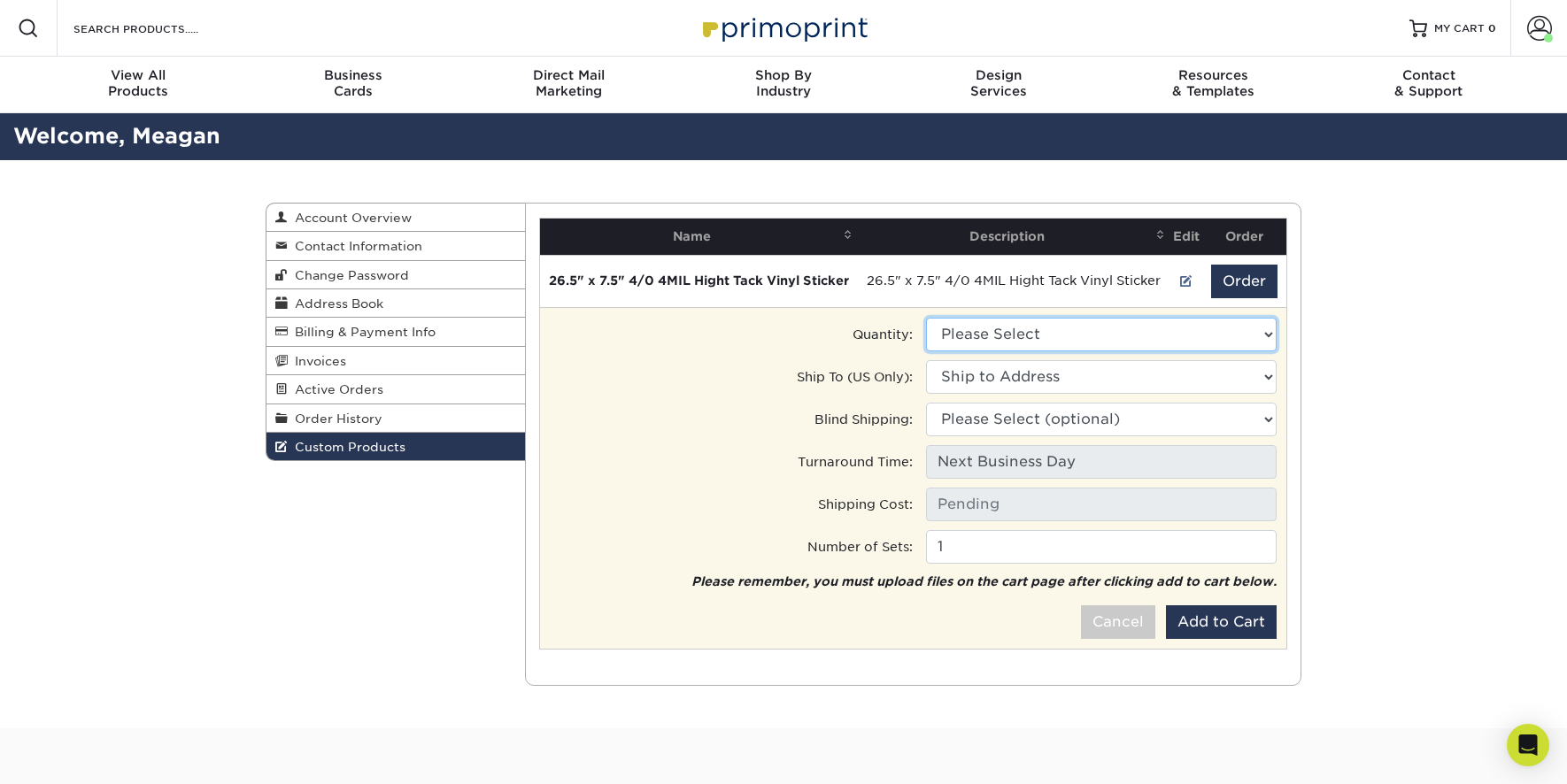
click at [1060, 351] on select "Please Select 50 - $564.50" at bounding box center [1101, 334] width 350 height 34
select select "0"
click at [926, 320] on select "Please Select 50 - $564.50" at bounding box center [1101, 334] width 350 height 34
type input "Ground: $14.36"
click at [997, 379] on select "Ship to Address 42225 Remington Ave Ste 15, Temecula, CA" at bounding box center [1101, 376] width 350 height 34
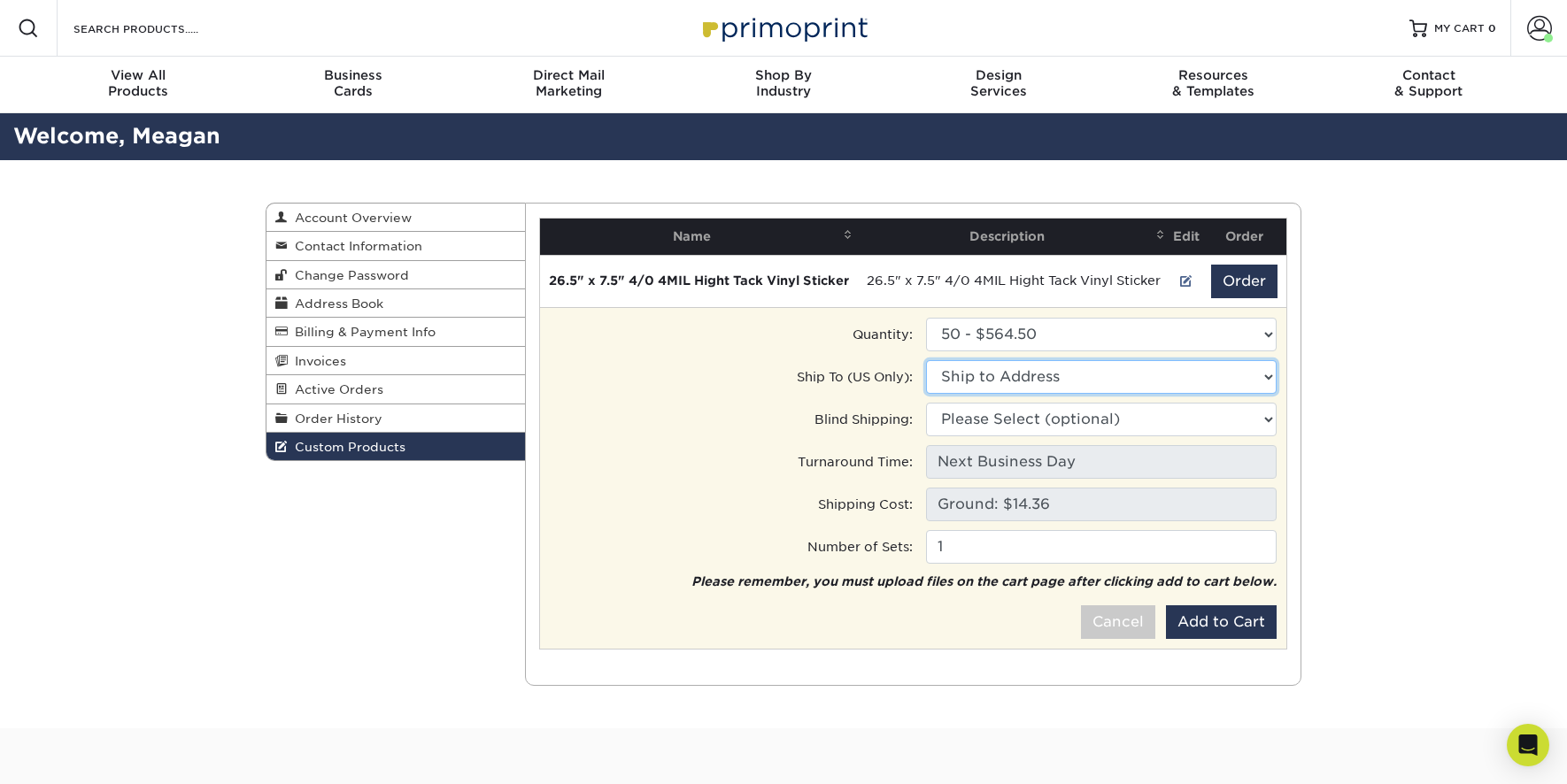
select select "286151"
click at [926, 363] on select "Ship to Address TechForce Robotics Office • 42225 Remington Ave Ste 15, Temecul…" at bounding box center [1101, 376] width 350 height 34
click at [1007, 419] on select "Please Select (optional) 42225 Remington Ave Ste 15, Temecula, CA" at bounding box center [1101, 419] width 350 height 34
select select "286151"
click at [926, 405] on select "Please Select (optional) TechForce Robotics Office • 42225 Remington Ave Ste 15…" at bounding box center [1101, 419] width 350 height 34
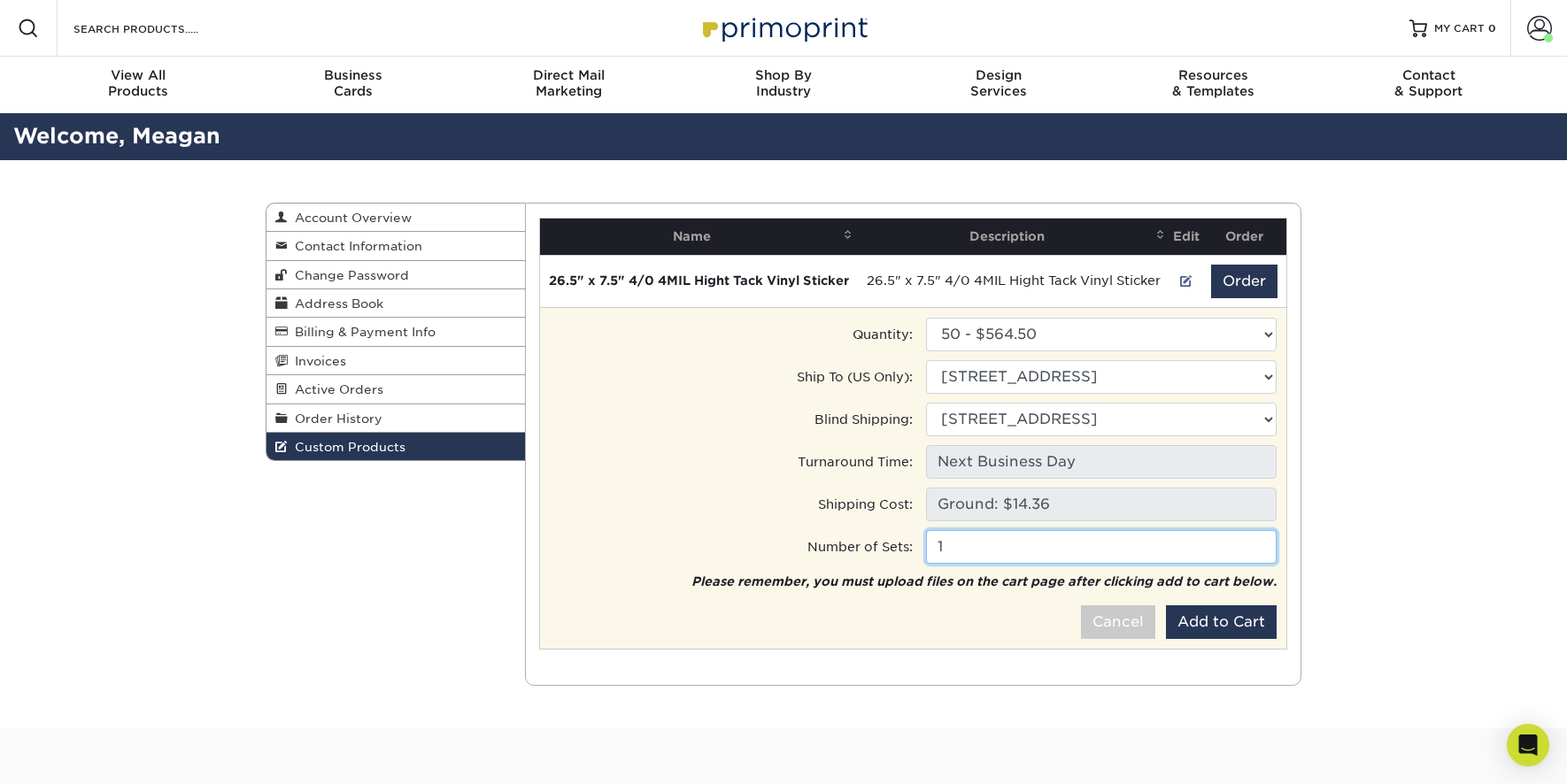
click at [964, 552] on input "1" at bounding box center [1101, 547] width 350 height 34
click at [873, 612] on td "Please remember, you must upload files on the cart page after clicking add to c…" at bounding box center [914, 606] width 729 height 68
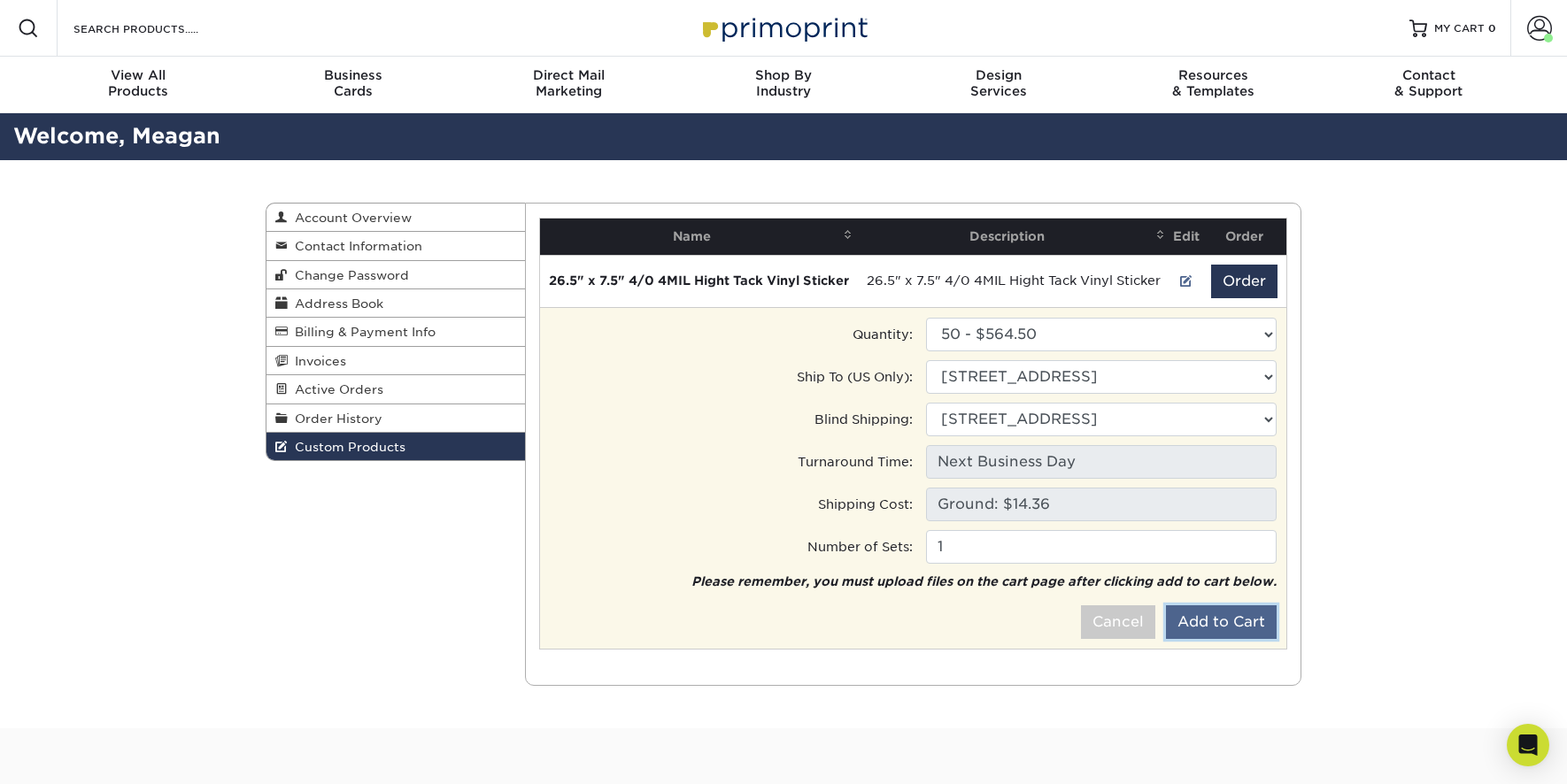
click at [1230, 626] on button "Add to Cart" at bounding box center [1221, 621] width 111 height 34
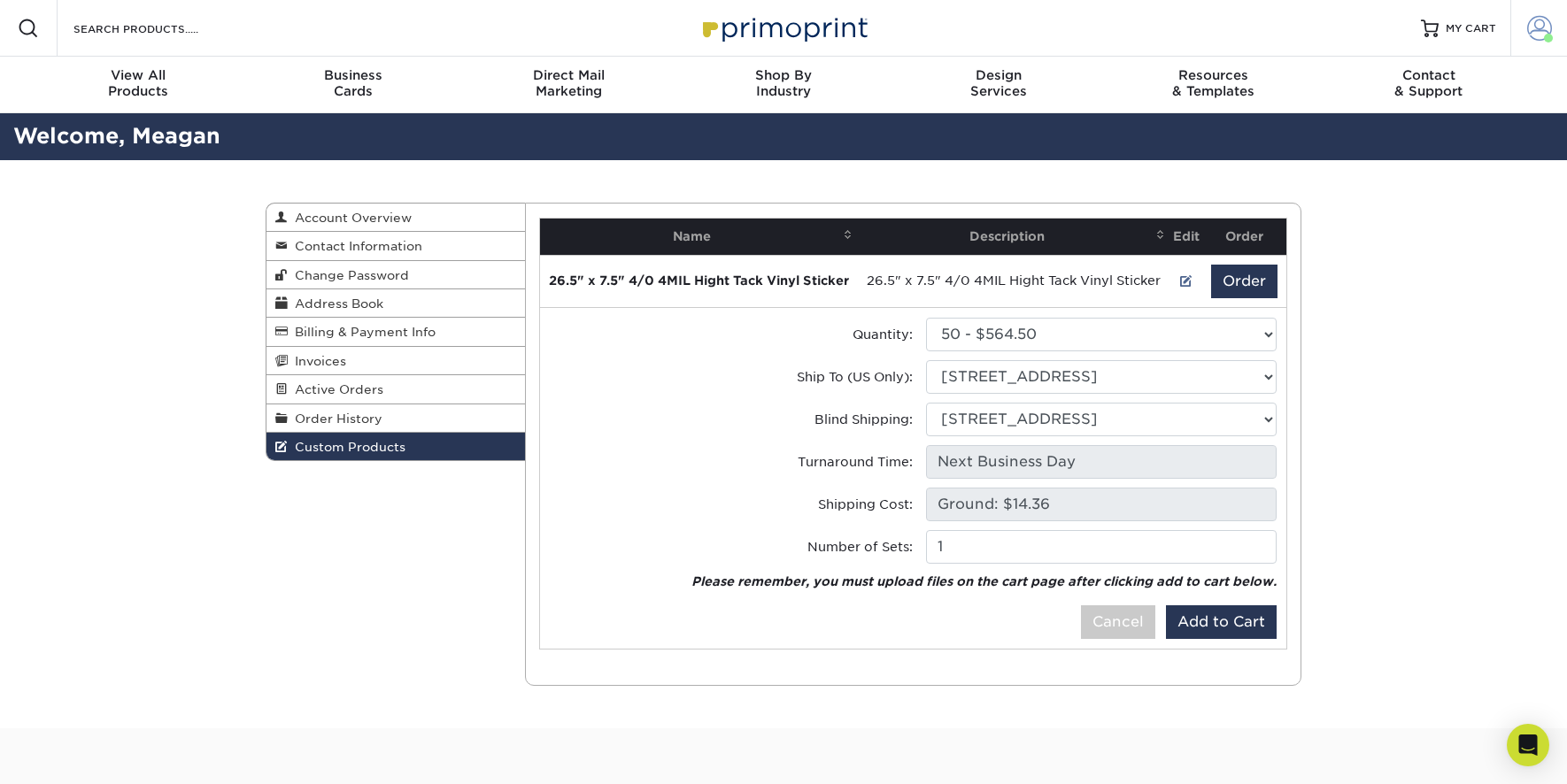
click at [1531, 31] on span at bounding box center [1539, 29] width 25 height 25
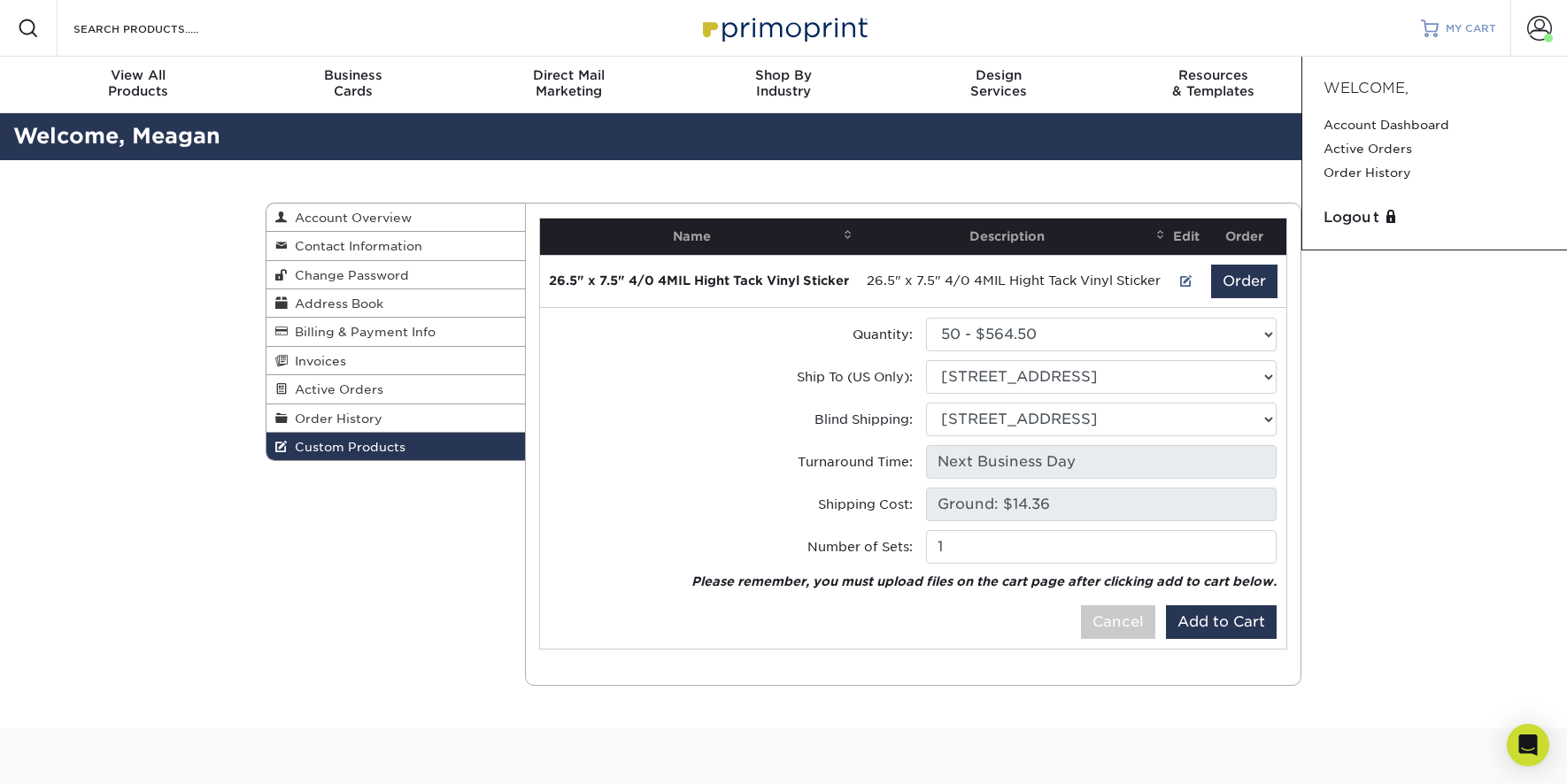
click at [1470, 33] on span "MY CART" at bounding box center [1471, 29] width 50 height 15
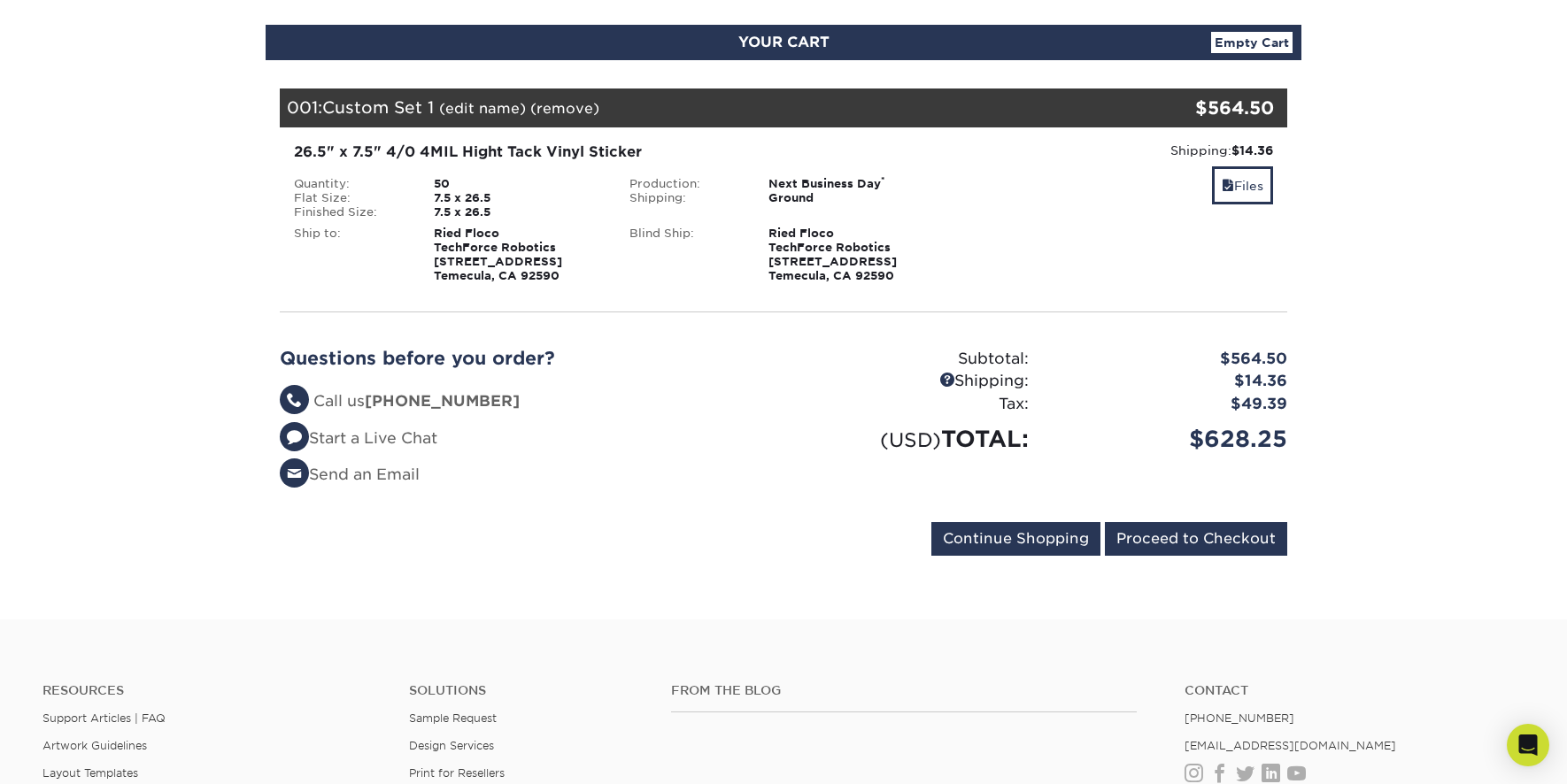
scroll to position [138, 0]
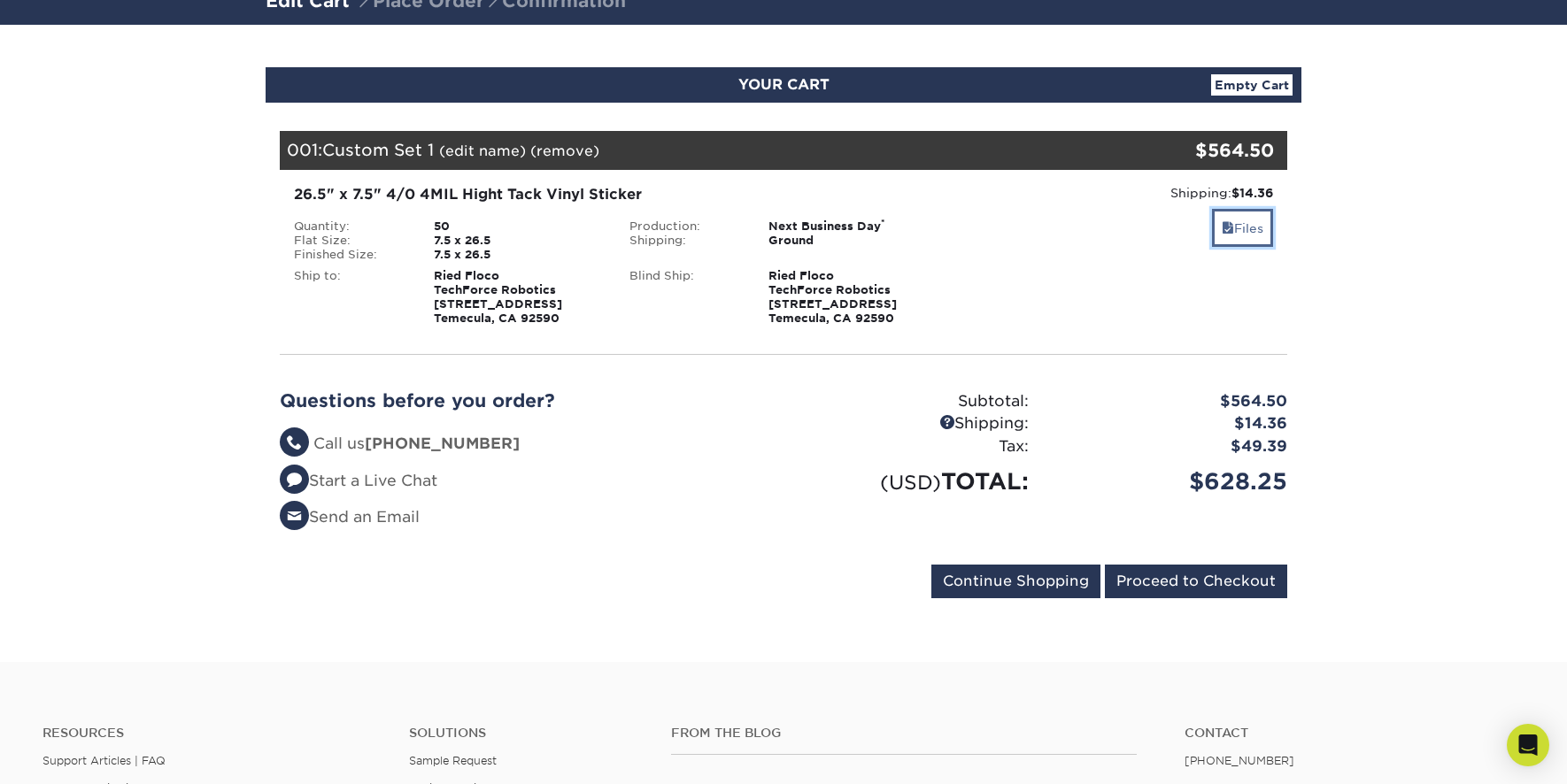
click at [1259, 233] on link "Files" at bounding box center [1242, 228] width 61 height 38
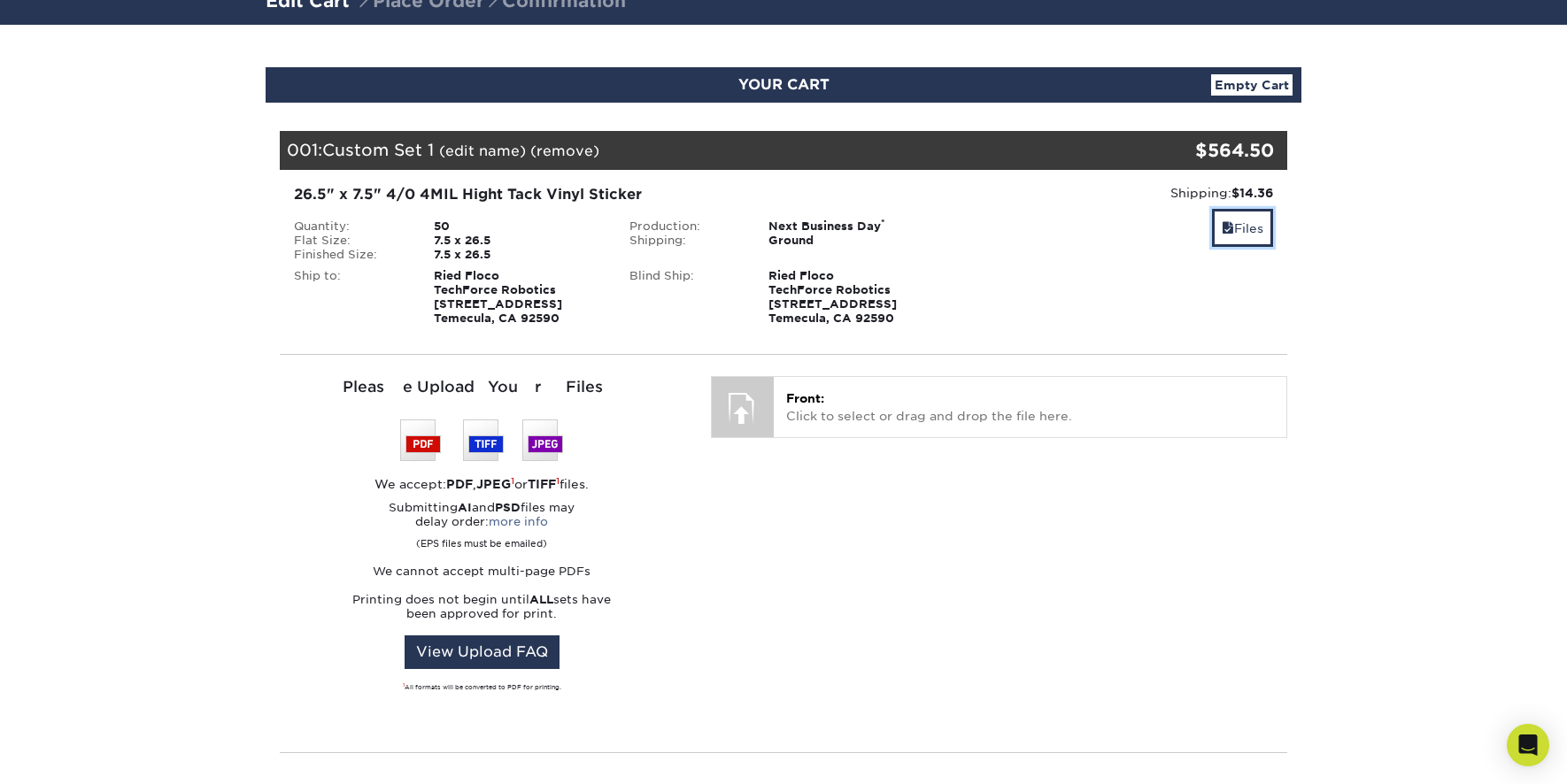
scroll to position [249, 0]
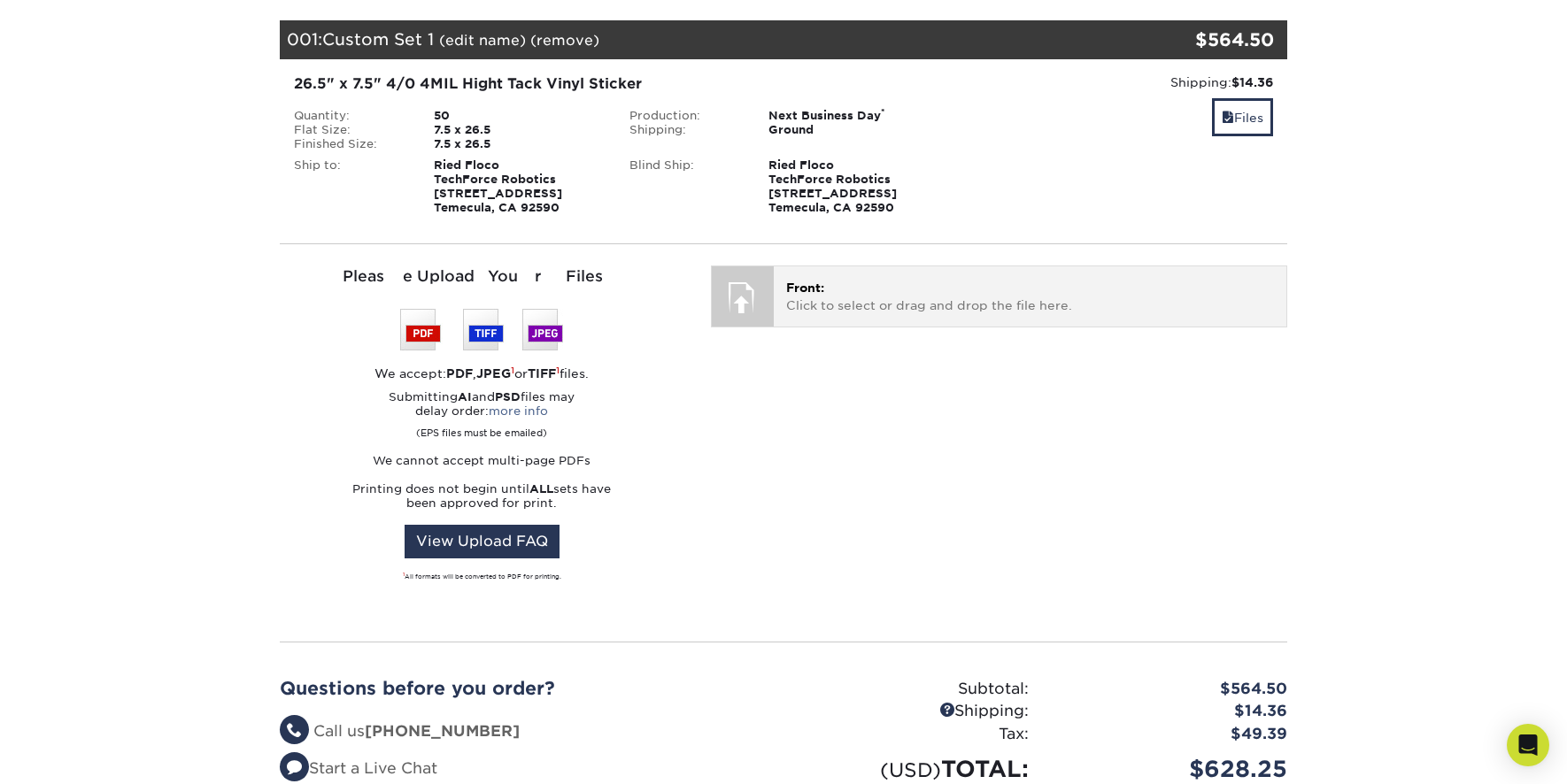
click at [756, 314] on div at bounding box center [743, 297] width 62 height 62
click at [843, 315] on p "Front: Click to select or drag and drop the file here." at bounding box center [1030, 297] width 487 height 37
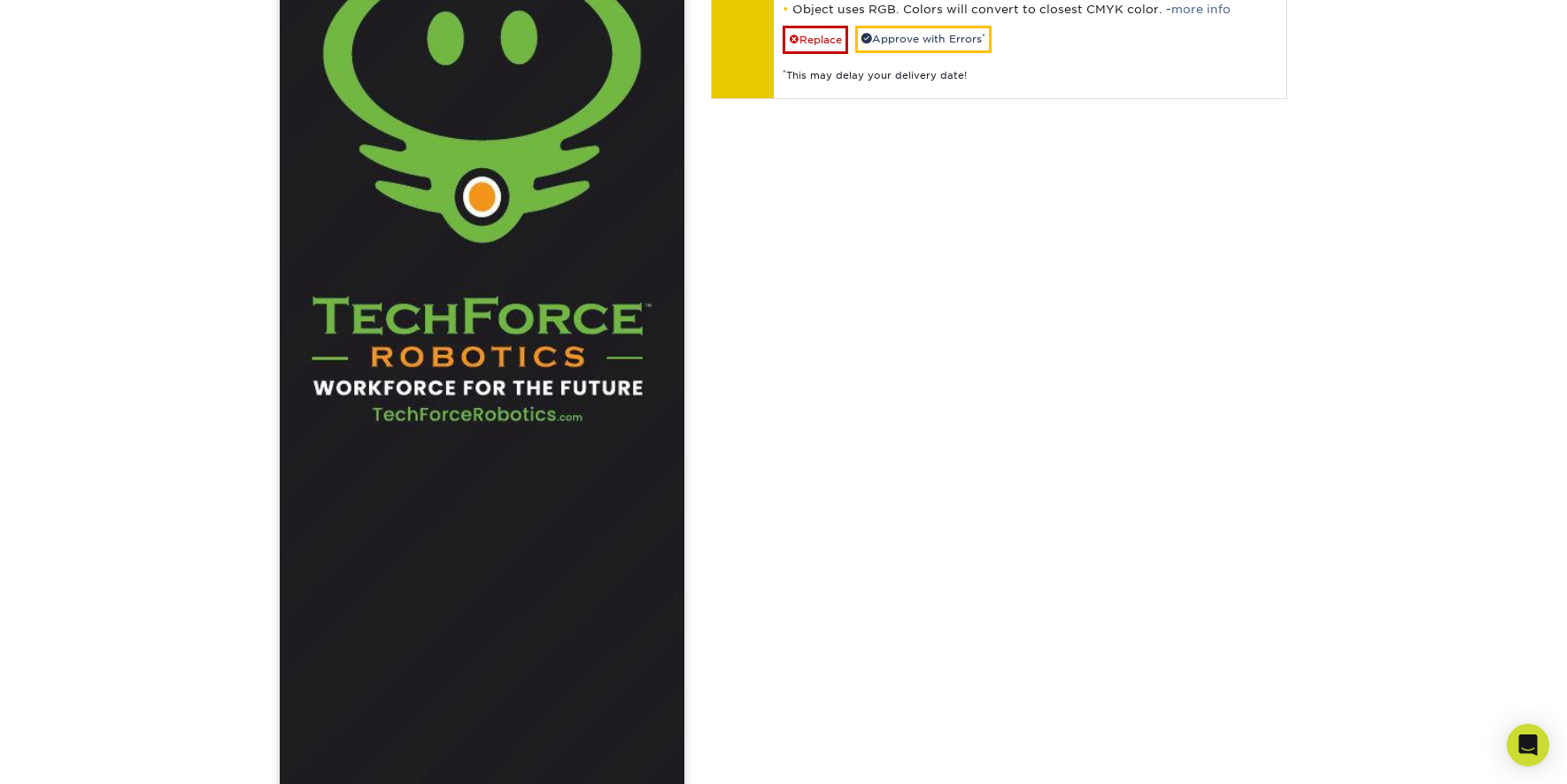
scroll to position [256, 0]
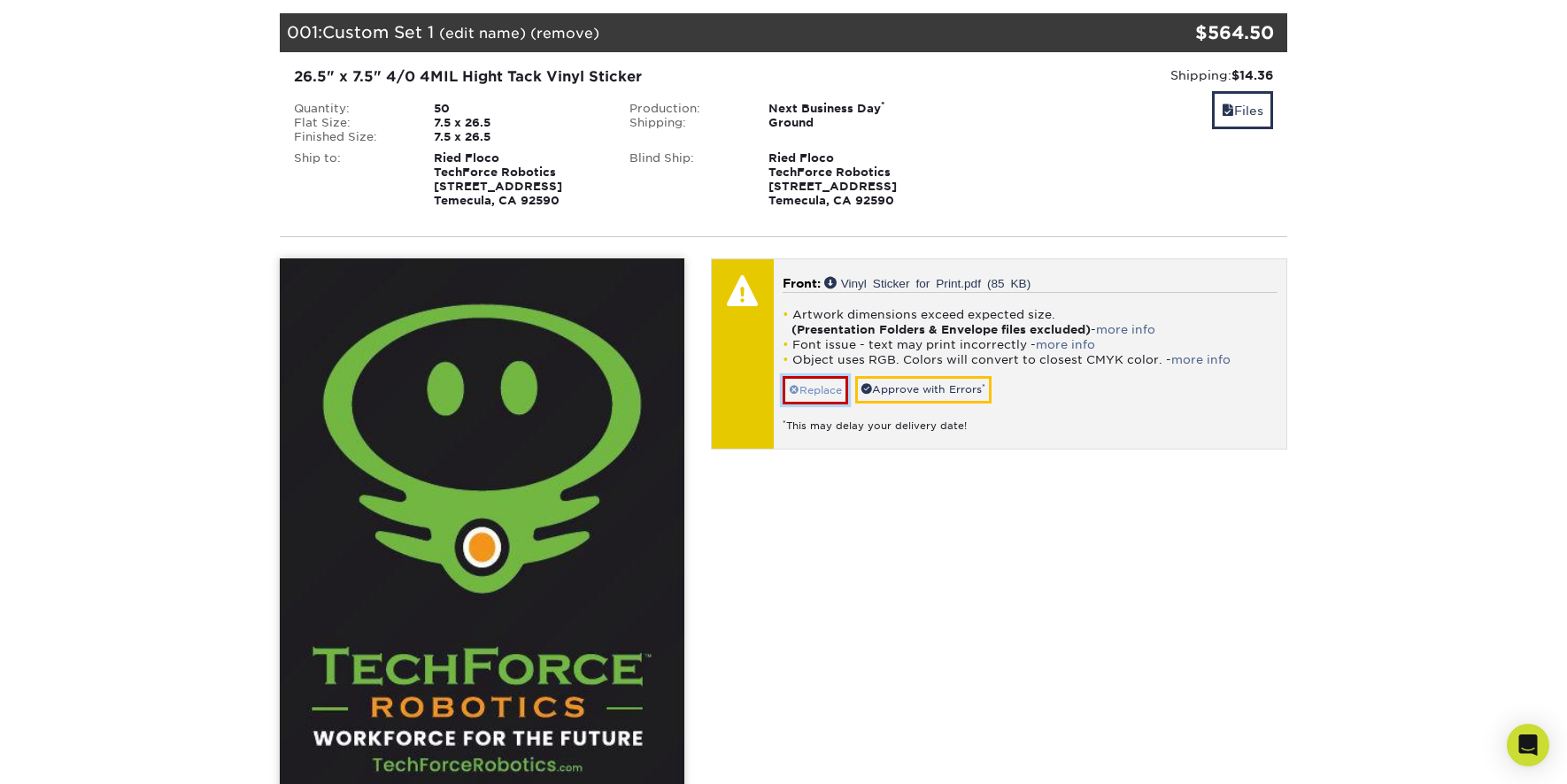
click at [817, 398] on link "Replace" at bounding box center [815, 390] width 66 height 28
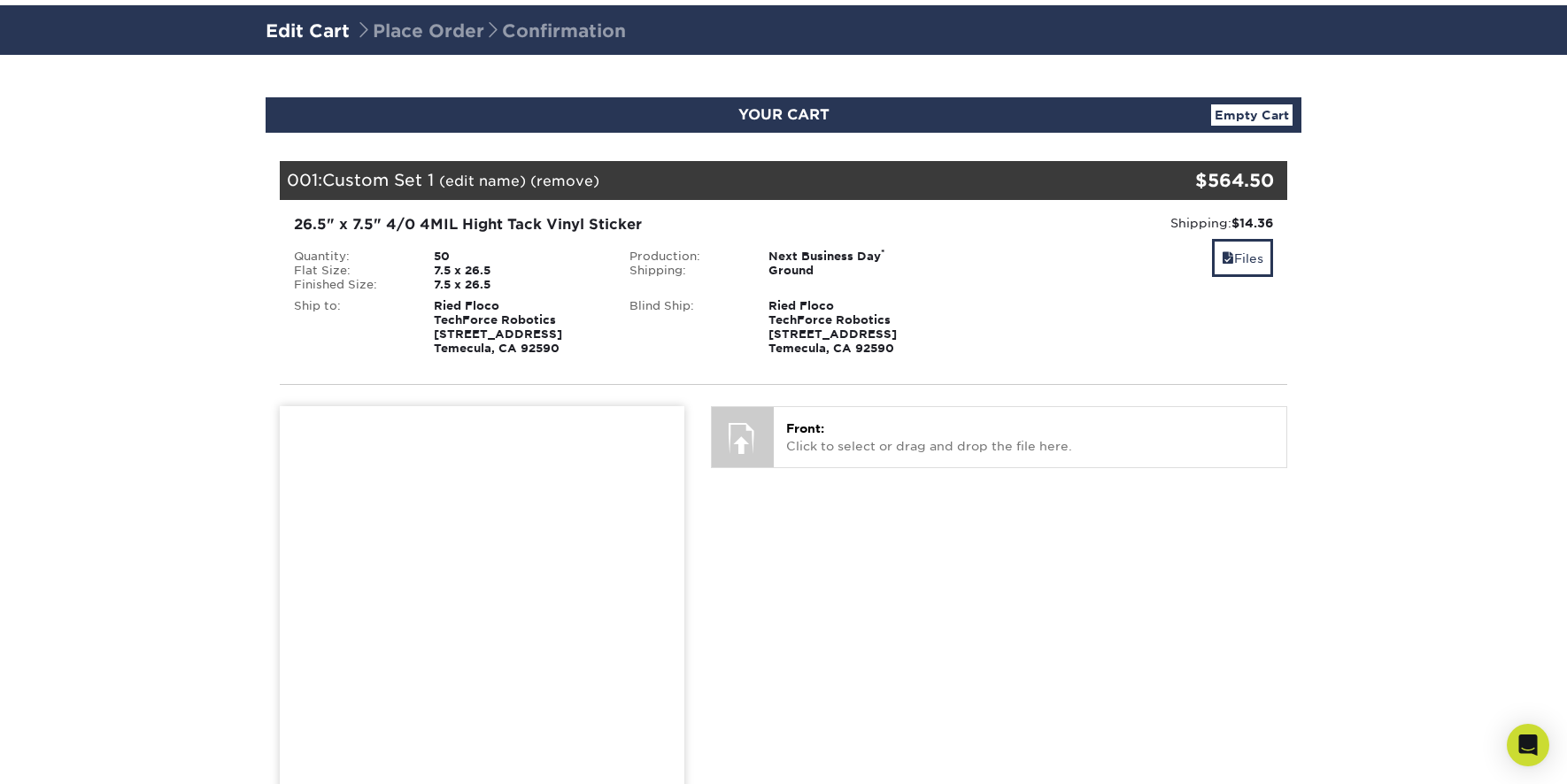
scroll to position [0, 0]
